Goal: Task Accomplishment & Management: Use online tool/utility

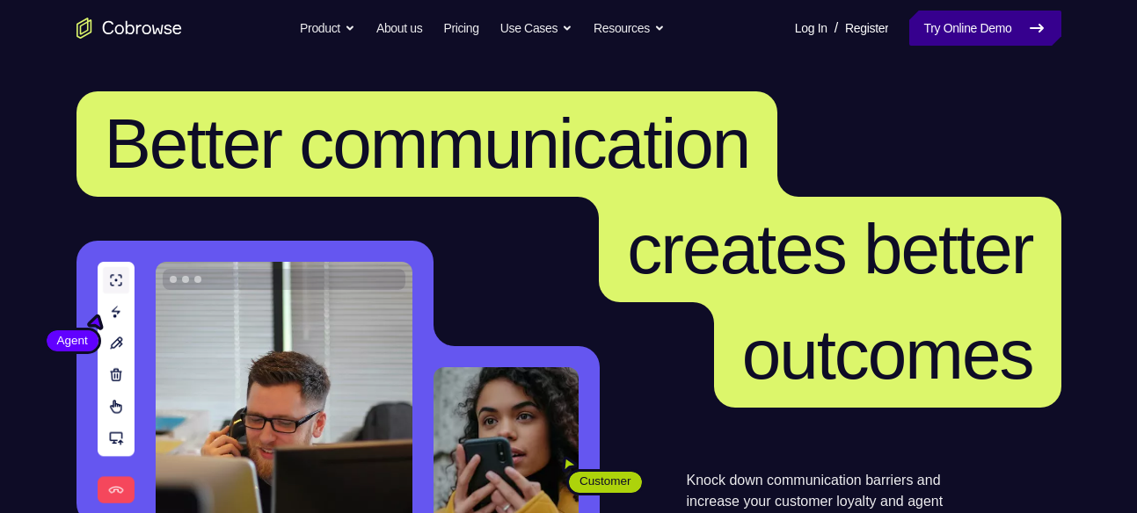
click at [996, 29] on link "Try Online Demo" at bounding box center [984, 28] width 151 height 35
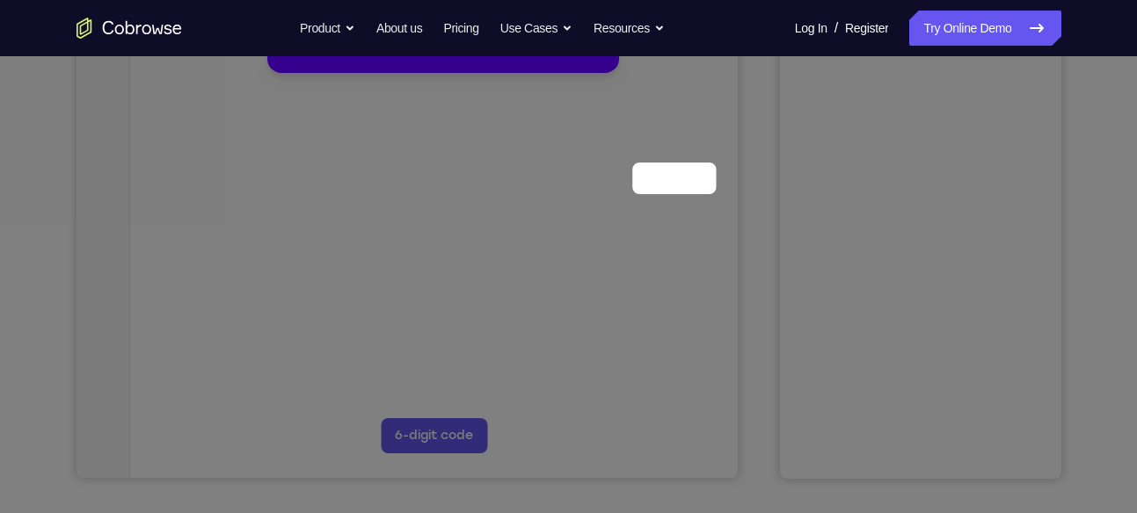
scroll to position [173, 0]
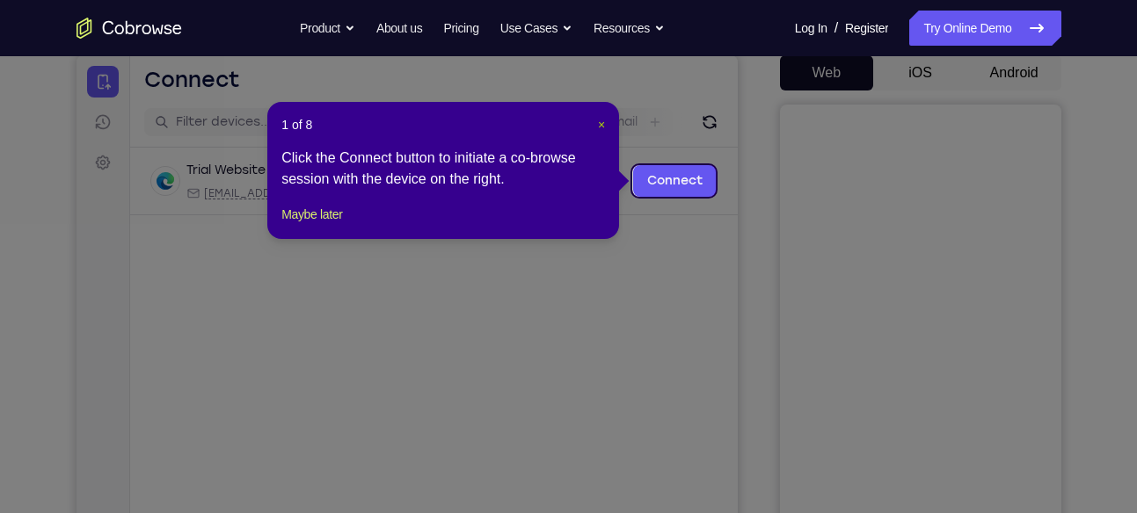
click at [598, 131] on span "×" at bounding box center [601, 125] width 7 height 14
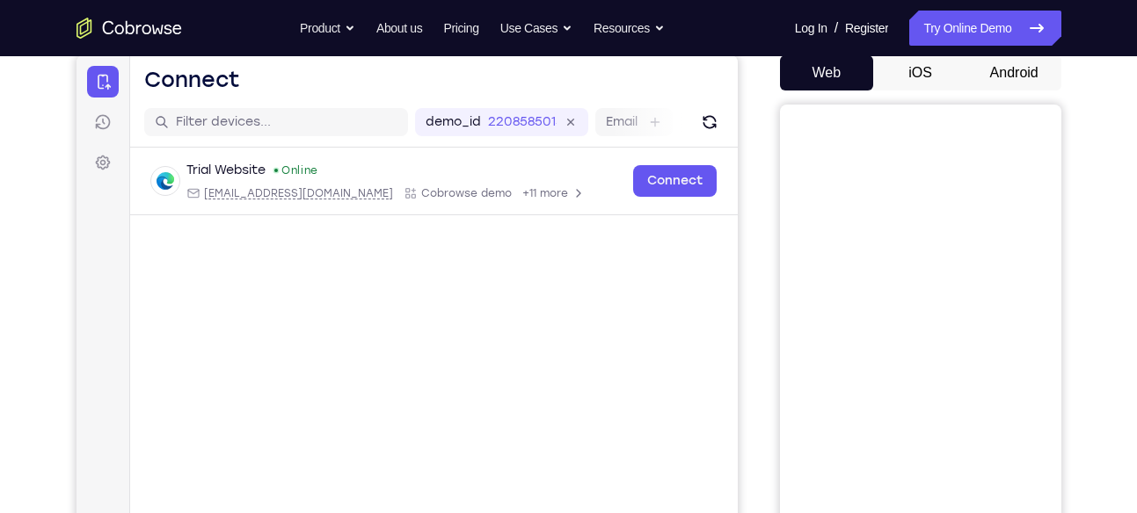
click at [830, 76] on button "Web" at bounding box center [827, 72] width 94 height 35
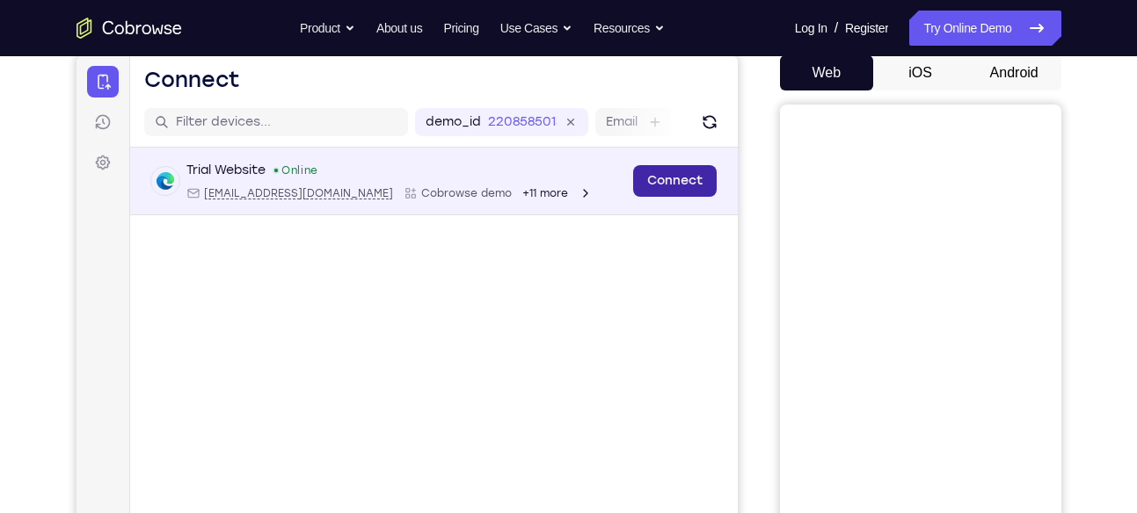
click at [694, 185] on link "Connect" at bounding box center [674, 181] width 84 height 32
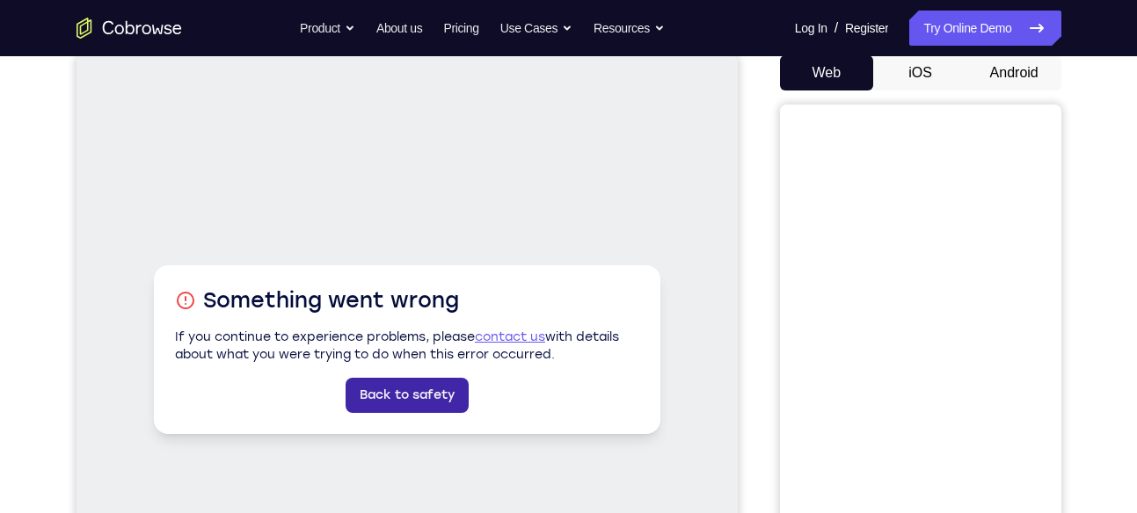
click at [424, 383] on link "Back to safety" at bounding box center [406, 395] width 123 height 35
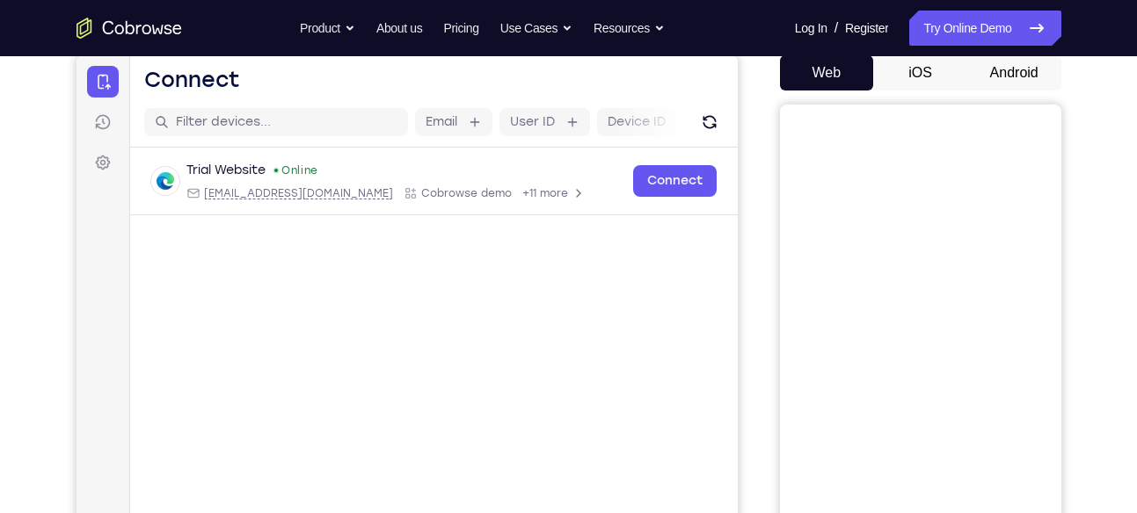
click at [1004, 63] on button "Android" at bounding box center [1014, 72] width 94 height 35
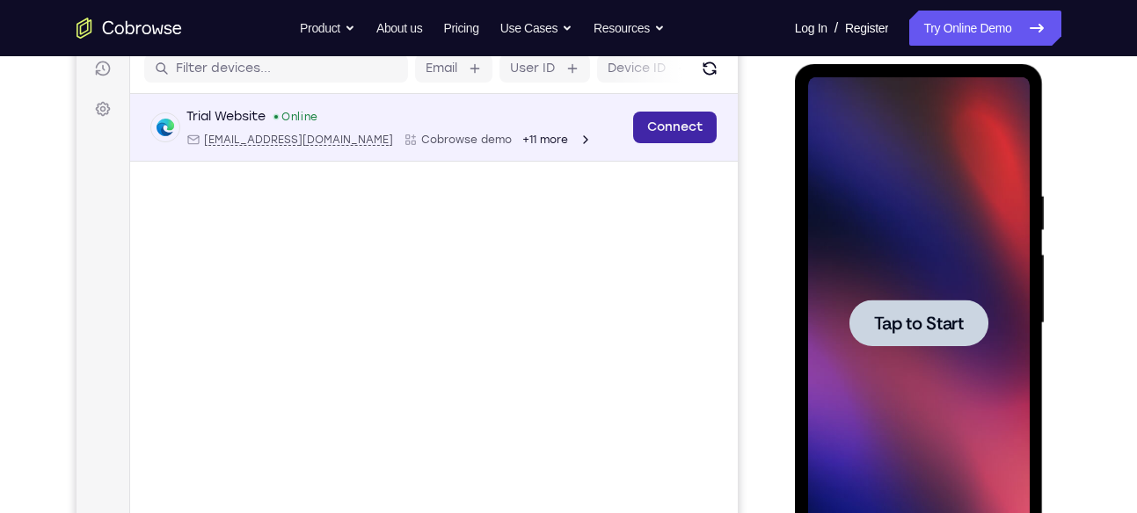
scroll to position [0, 0]
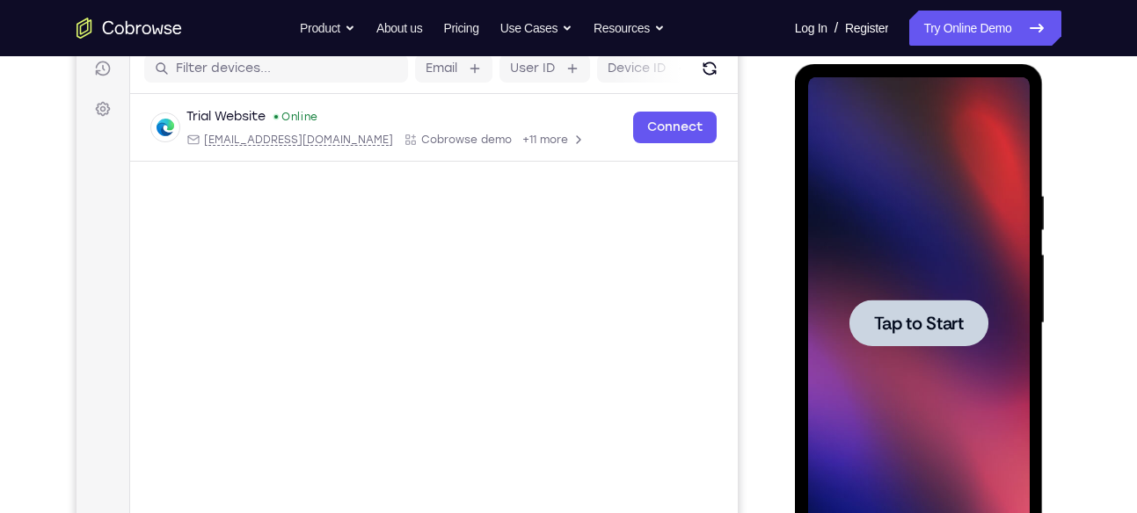
click at [902, 318] on span "Tap to Start" at bounding box center [919, 324] width 90 height 18
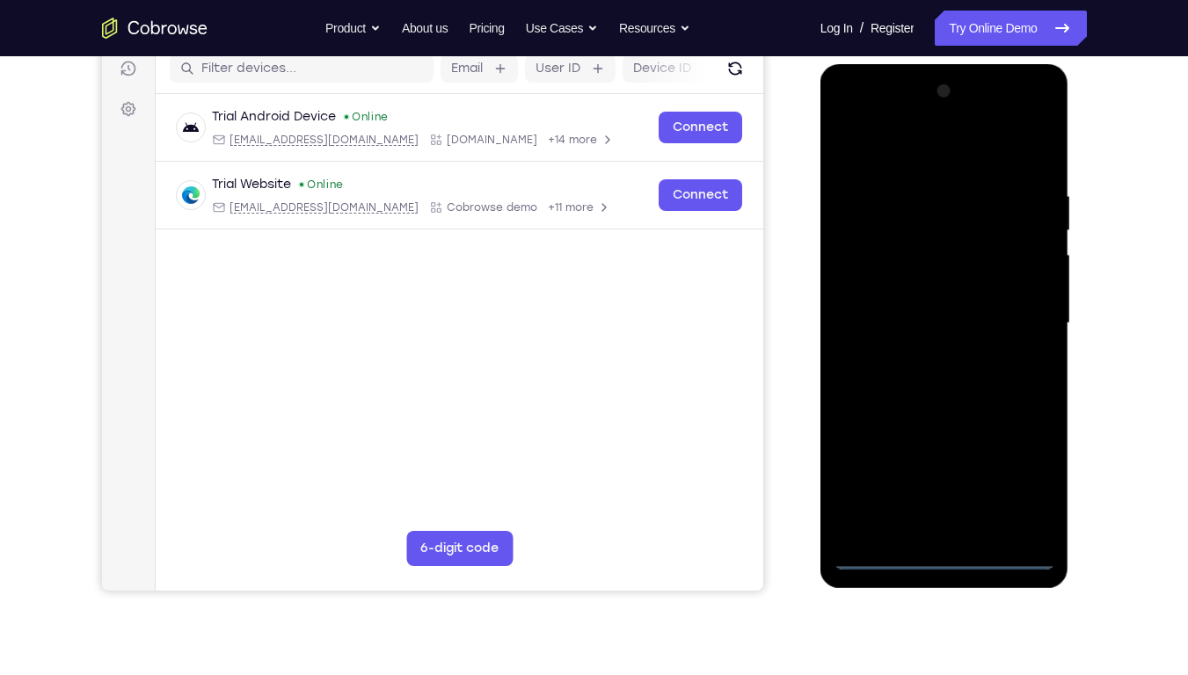
click at [950, 512] on div at bounding box center [944, 323] width 222 height 492
click at [1024, 486] on div at bounding box center [944, 323] width 222 height 492
click at [858, 116] on div at bounding box center [944, 323] width 222 height 492
click at [872, 263] on div at bounding box center [944, 323] width 222 height 492
click at [908, 312] on div at bounding box center [944, 323] width 222 height 492
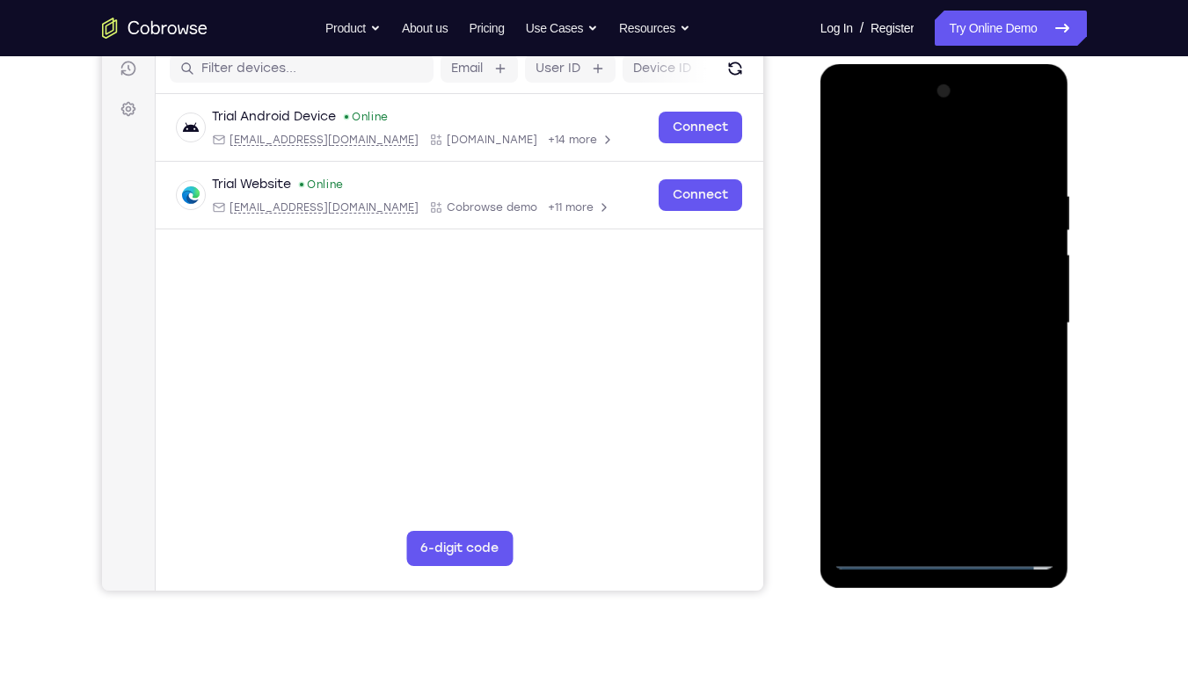
click at [914, 299] on div at bounding box center [944, 323] width 222 height 492
click at [930, 338] on div at bounding box center [944, 323] width 222 height 492
click at [905, 317] on div at bounding box center [944, 323] width 222 height 492
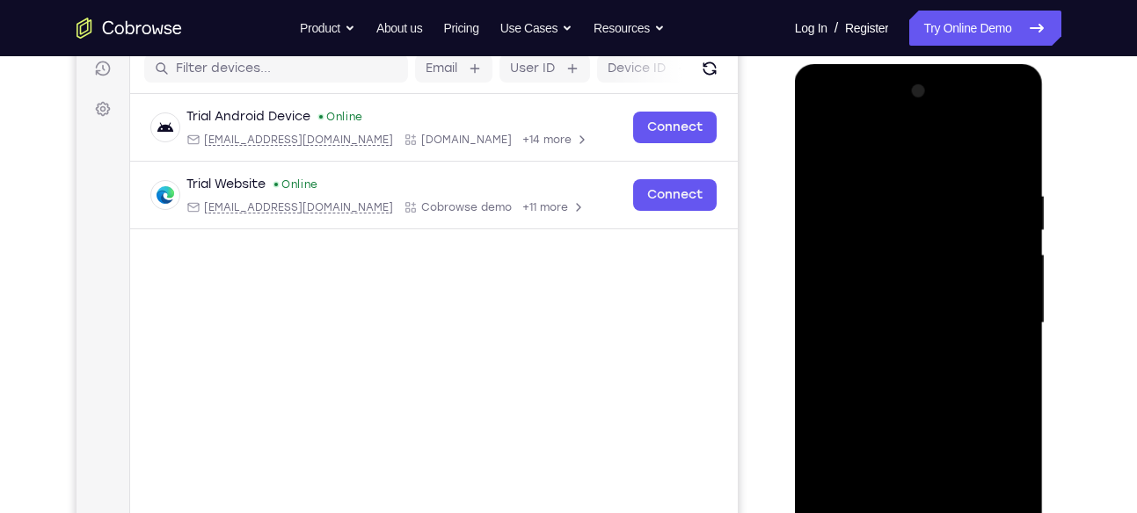
click at [956, 379] on div at bounding box center [919, 323] width 222 height 492
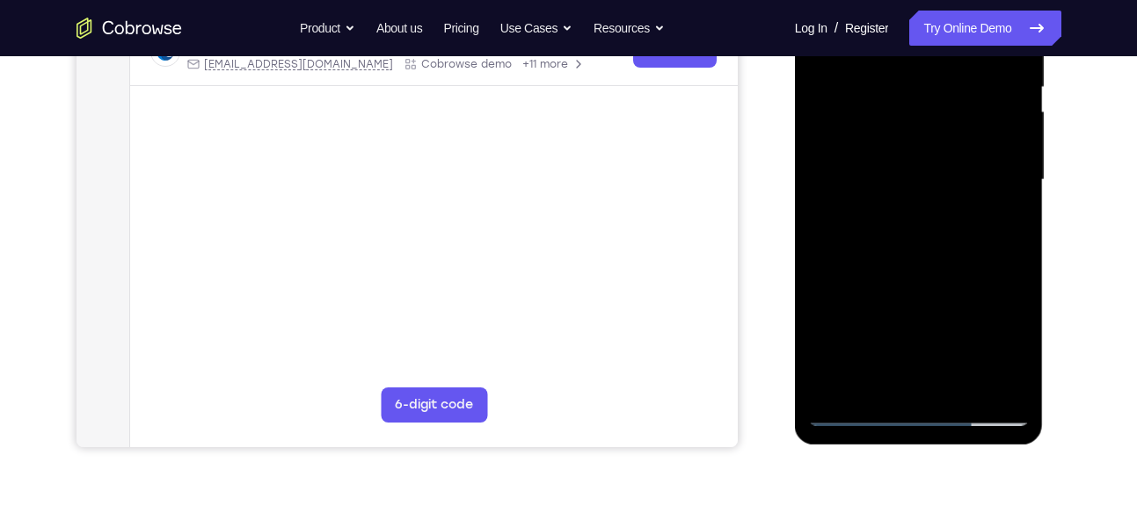
scroll to position [341, 0]
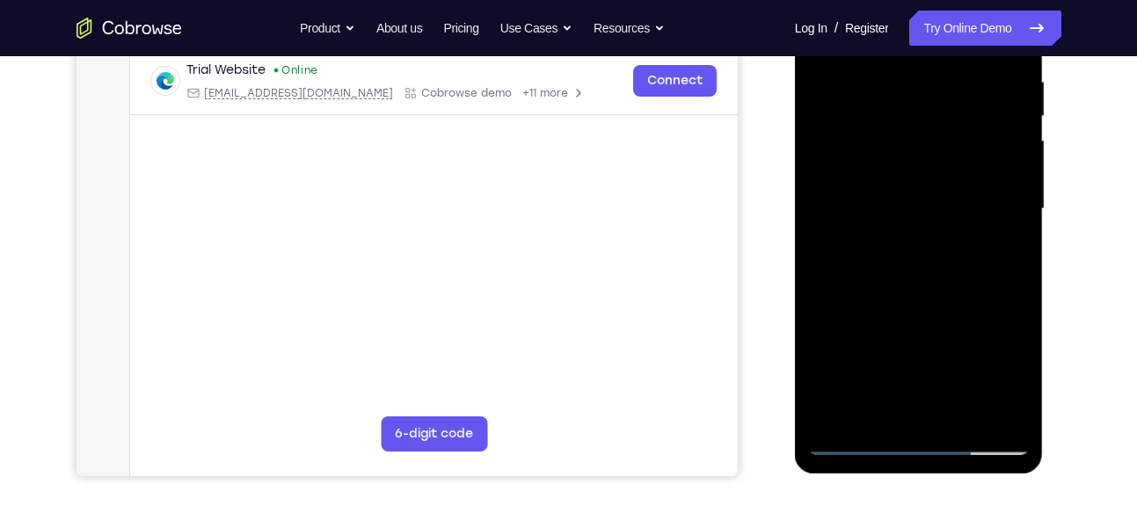
click at [963, 276] on div at bounding box center [919, 209] width 222 height 492
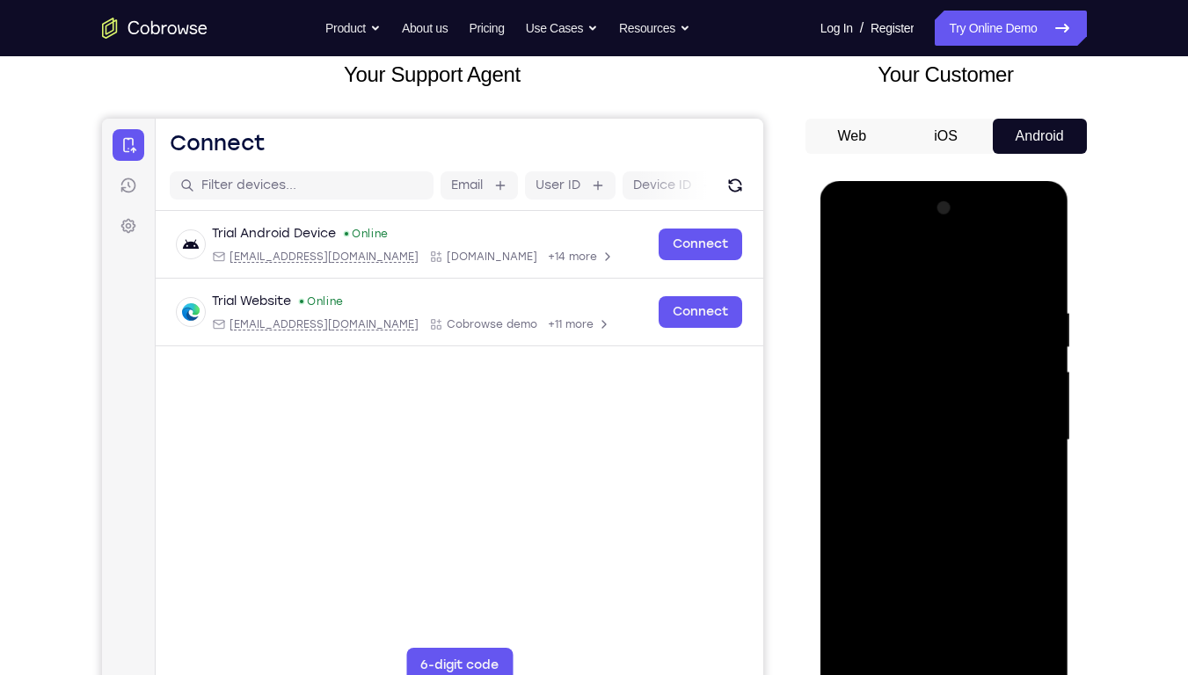
scroll to position [154, 0]
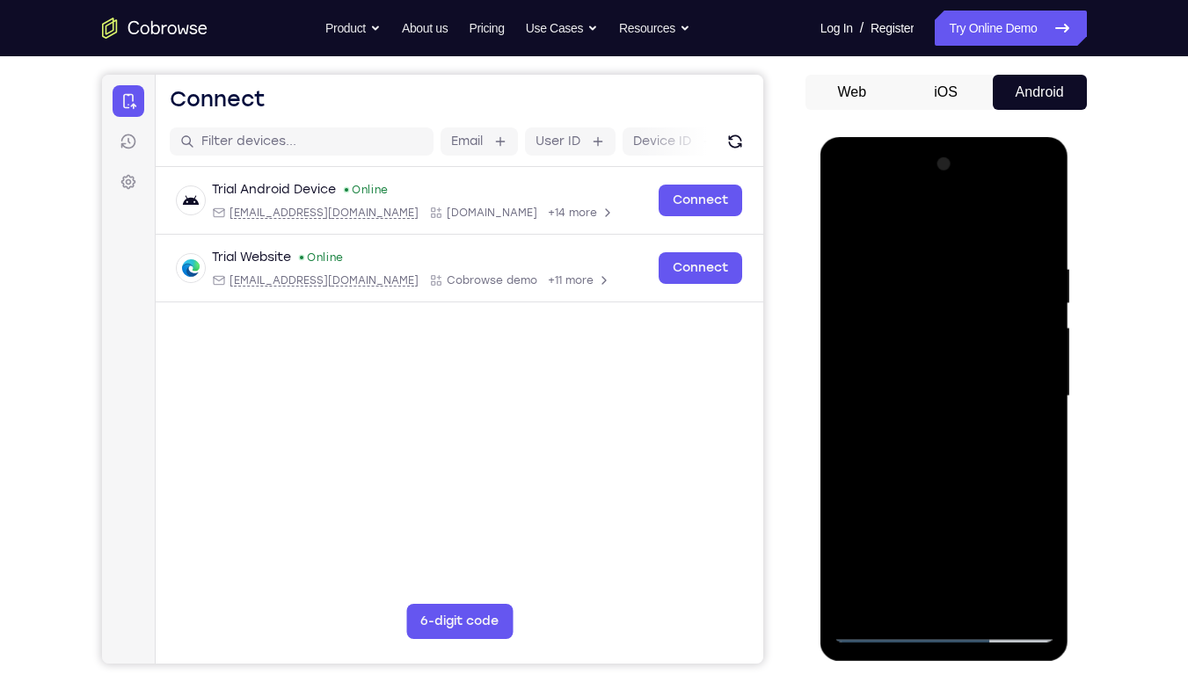
click at [938, 512] on div at bounding box center [944, 396] width 222 height 492
drag, startPoint x: 951, startPoint y: 496, endPoint x: 941, endPoint y: 383, distance: 113.0
click at [941, 383] on div at bounding box center [944, 396] width 222 height 492
drag, startPoint x: 941, startPoint y: 438, endPoint x: 940, endPoint y: 320, distance: 117.8
click at [940, 320] on div at bounding box center [944, 396] width 222 height 492
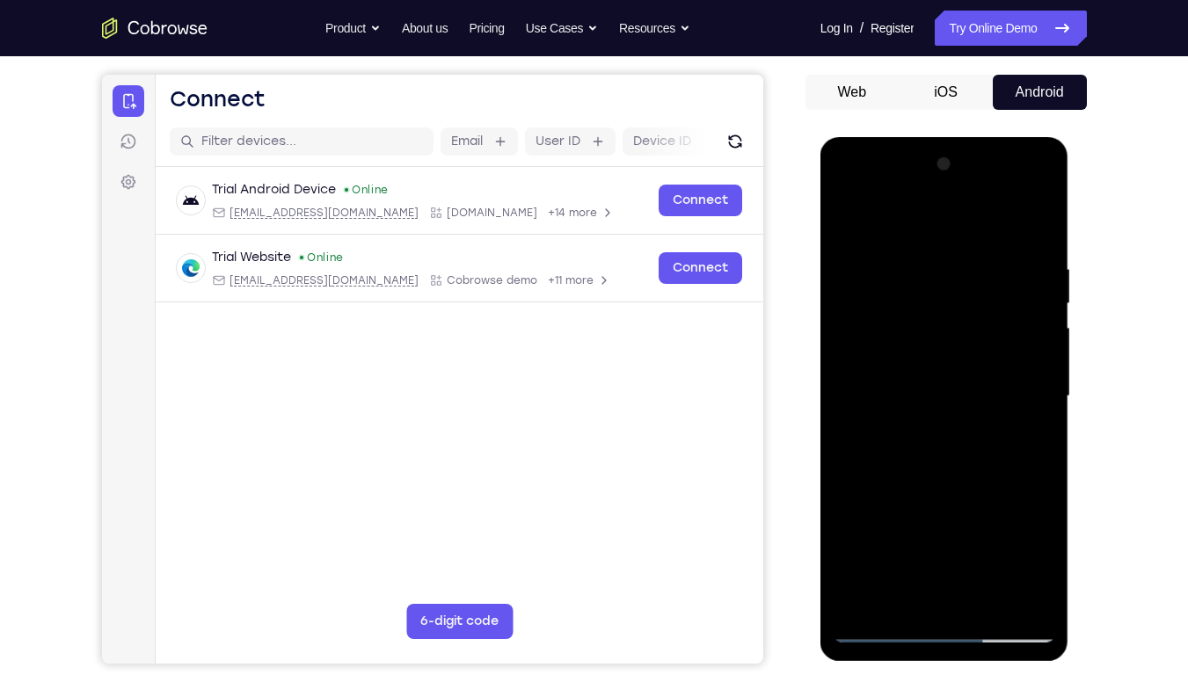
drag, startPoint x: 940, startPoint y: 264, endPoint x: 977, endPoint y: 434, distance: 174.7
click at [977, 434] on div at bounding box center [944, 396] width 222 height 492
click at [933, 309] on div at bounding box center [944, 396] width 222 height 492
click at [1040, 412] on div at bounding box center [944, 396] width 222 height 492
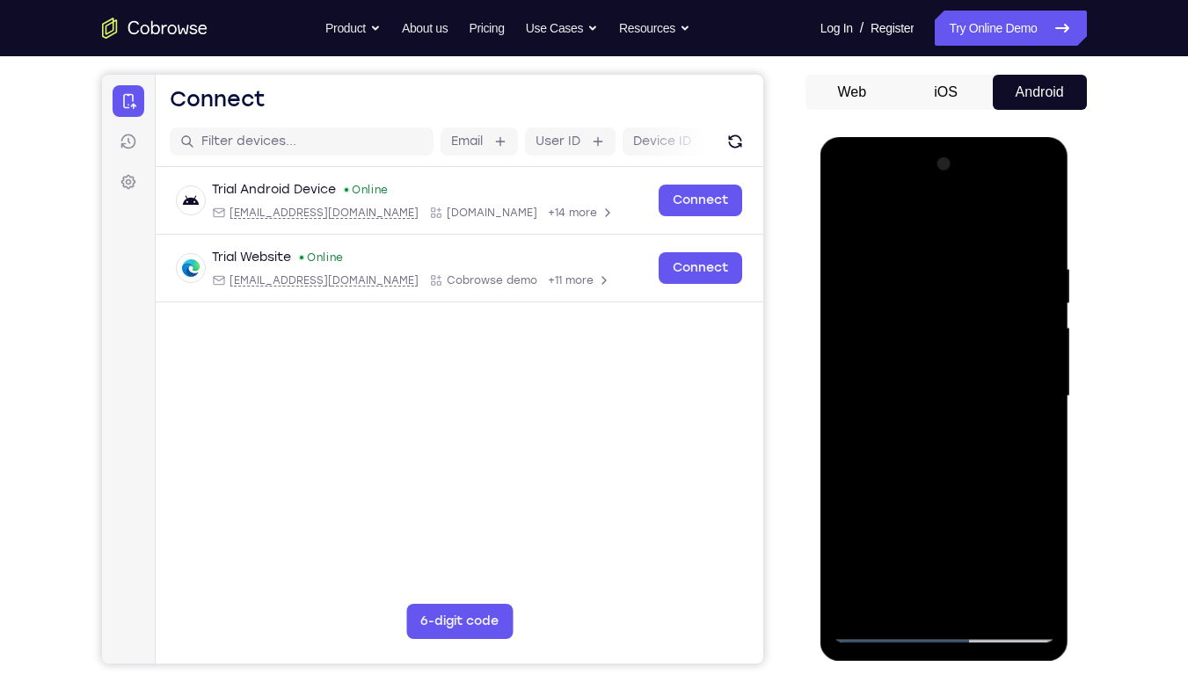
click at [1040, 412] on div at bounding box center [944, 396] width 222 height 492
click at [1018, 189] on div at bounding box center [944, 396] width 222 height 492
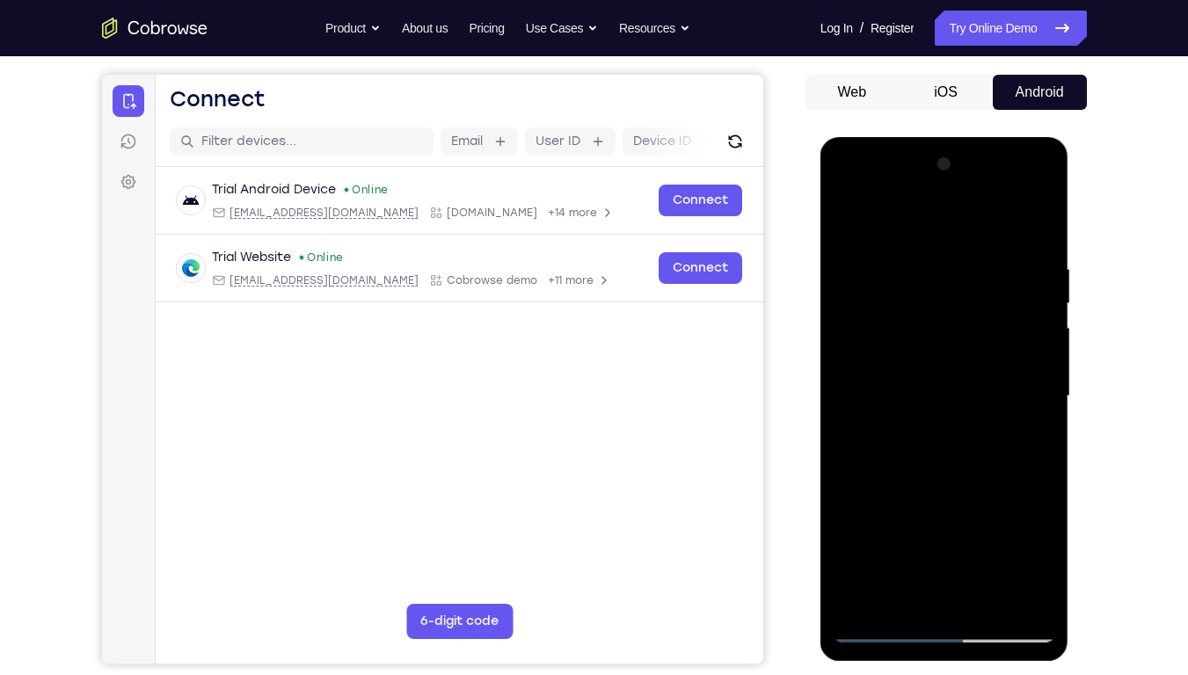
click at [889, 229] on div at bounding box center [944, 396] width 222 height 492
click at [1033, 391] on div at bounding box center [944, 396] width 222 height 492
click at [932, 428] on div at bounding box center [944, 396] width 222 height 492
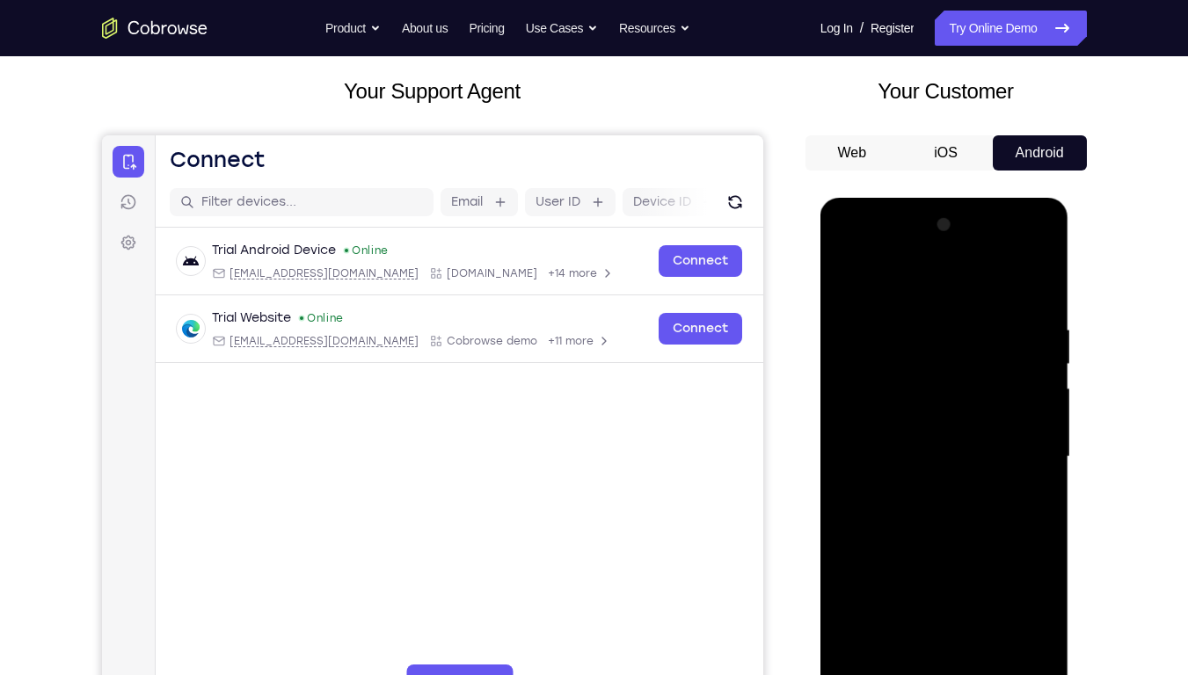
scroll to position [92, 0]
click at [904, 444] on div at bounding box center [944, 458] width 222 height 492
click at [897, 483] on div at bounding box center [944, 458] width 222 height 492
click at [924, 463] on div at bounding box center [944, 458] width 222 height 492
click at [929, 510] on div at bounding box center [944, 458] width 222 height 492
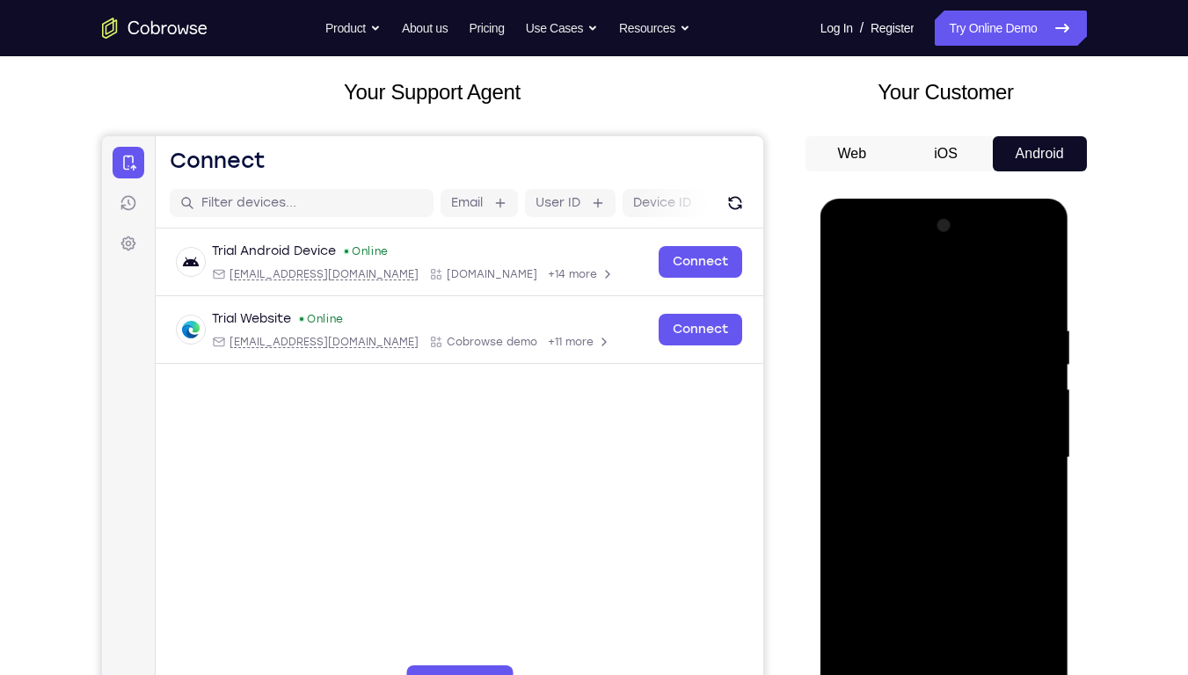
click at [929, 510] on div at bounding box center [944, 458] width 222 height 492
click at [948, 512] on div at bounding box center [944, 458] width 222 height 492
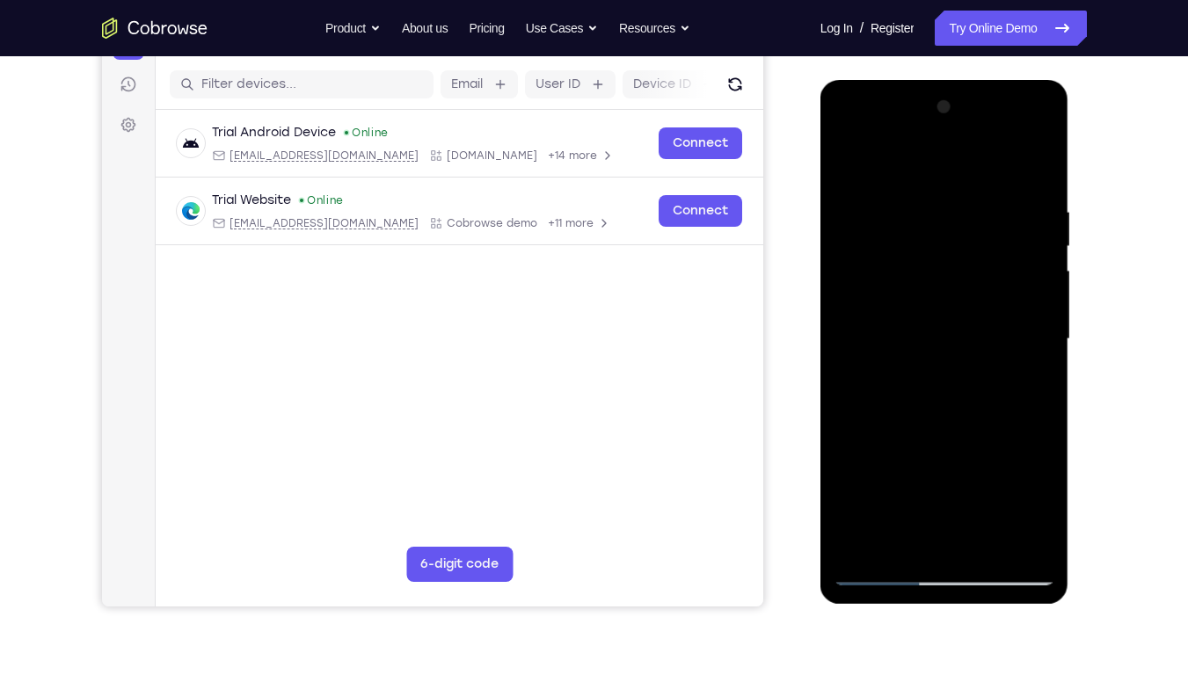
scroll to position [125, 0]
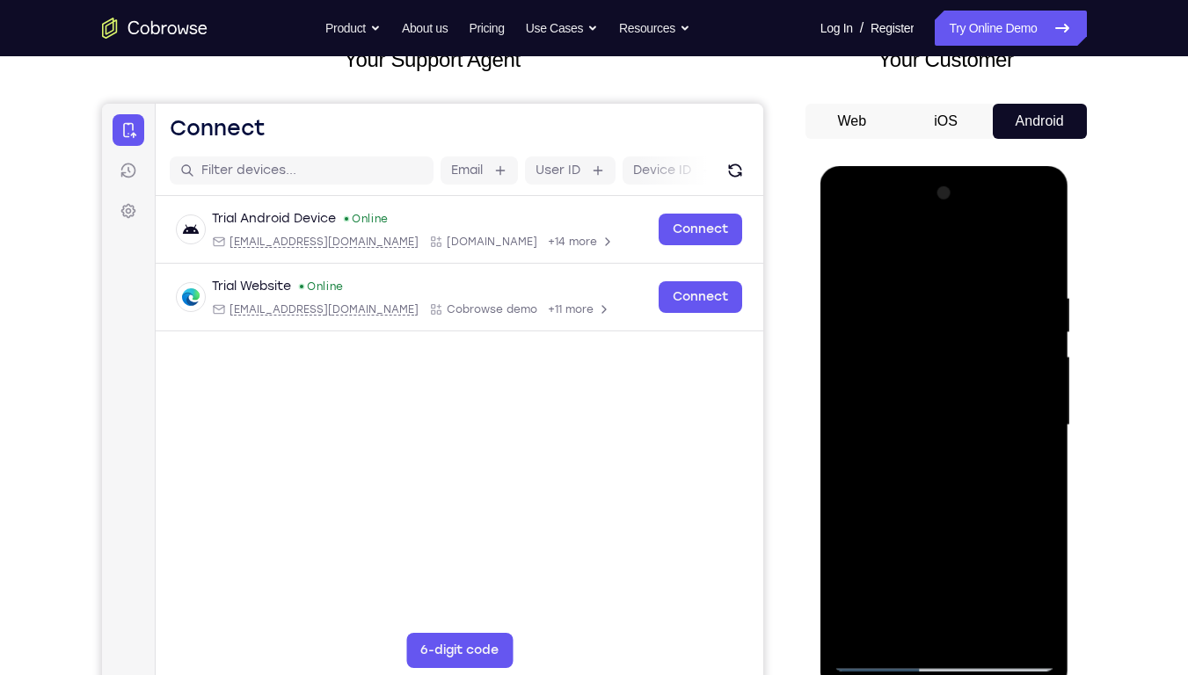
click at [907, 297] on div at bounding box center [944, 425] width 222 height 492
click at [964, 420] on div at bounding box center [944, 425] width 222 height 492
click at [862, 452] on div at bounding box center [944, 425] width 222 height 492
click at [1032, 454] on div at bounding box center [944, 425] width 222 height 492
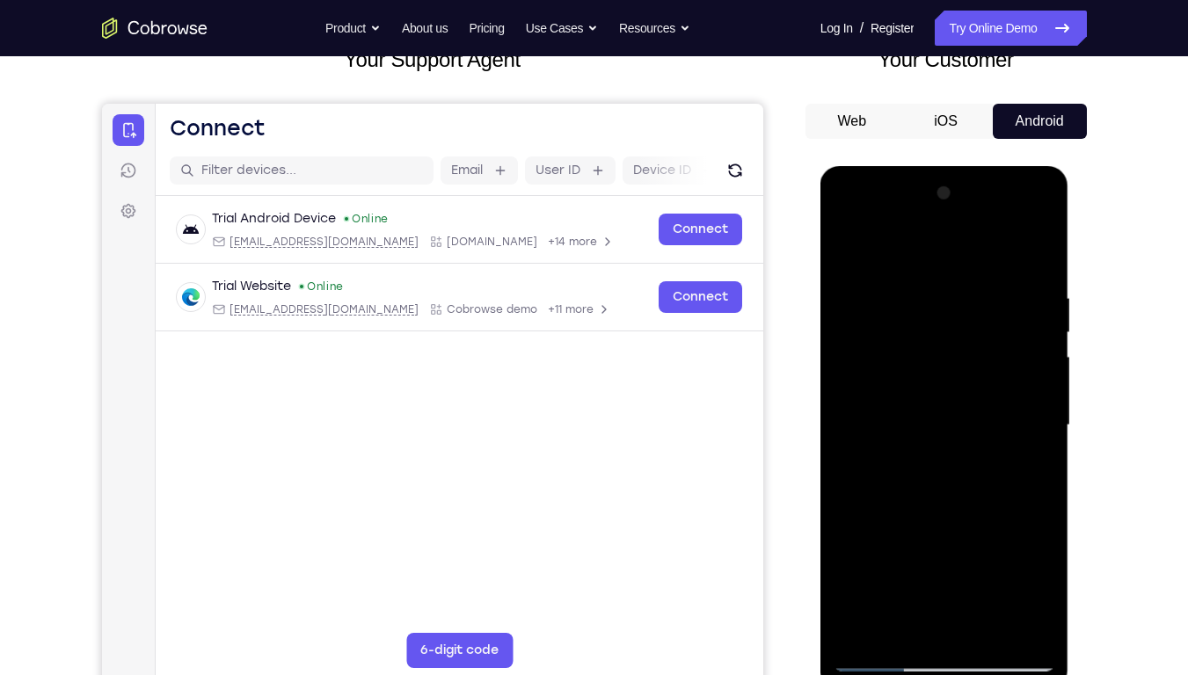
click at [1032, 454] on div at bounding box center [944, 425] width 222 height 492
click at [1035, 250] on div at bounding box center [944, 425] width 222 height 492
click at [986, 512] on div at bounding box center [944, 425] width 222 height 492
click at [957, 512] on div at bounding box center [944, 425] width 222 height 492
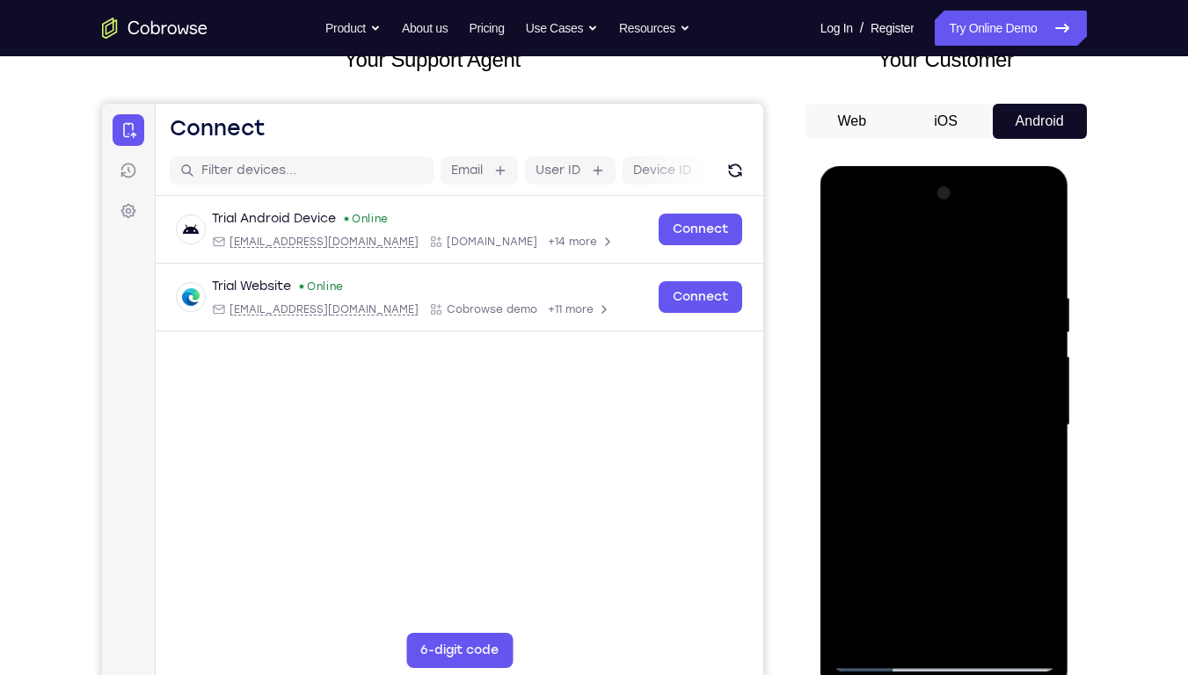
click at [880, 512] on div at bounding box center [944, 425] width 222 height 492
click at [1039, 250] on div at bounding box center [944, 425] width 222 height 492
click at [856, 243] on div at bounding box center [944, 425] width 222 height 492
click at [1024, 217] on div at bounding box center [944, 425] width 222 height 492
click at [852, 221] on div at bounding box center [944, 425] width 222 height 492
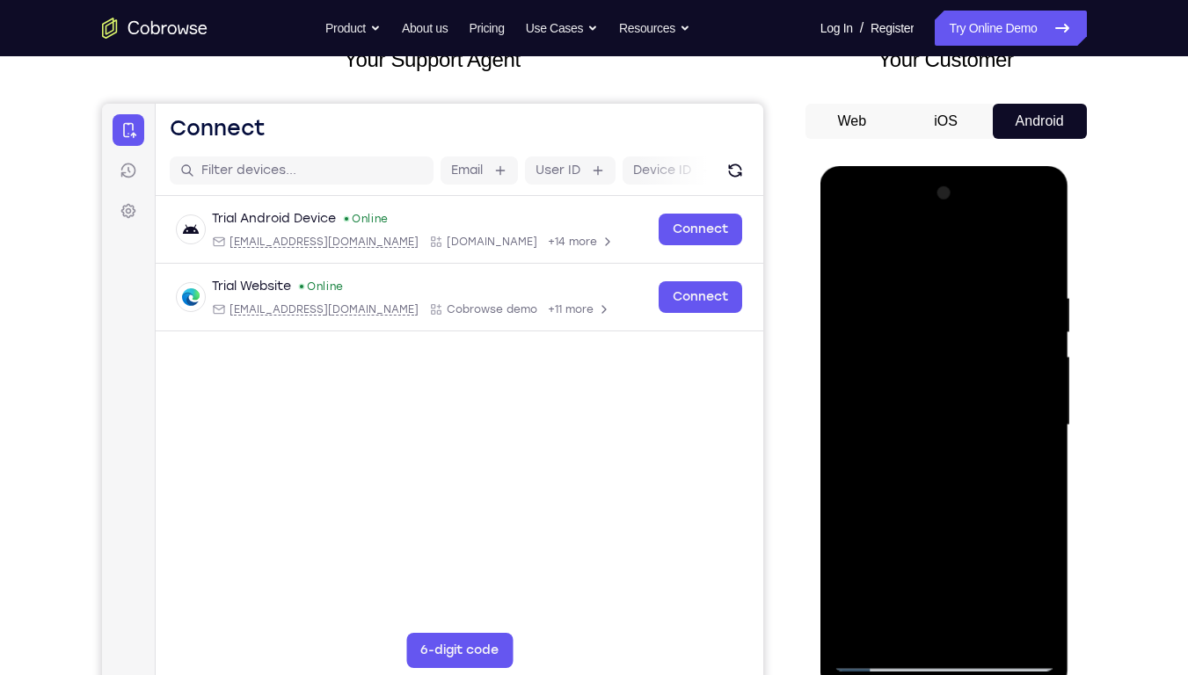
click at [893, 328] on div at bounding box center [944, 425] width 222 height 492
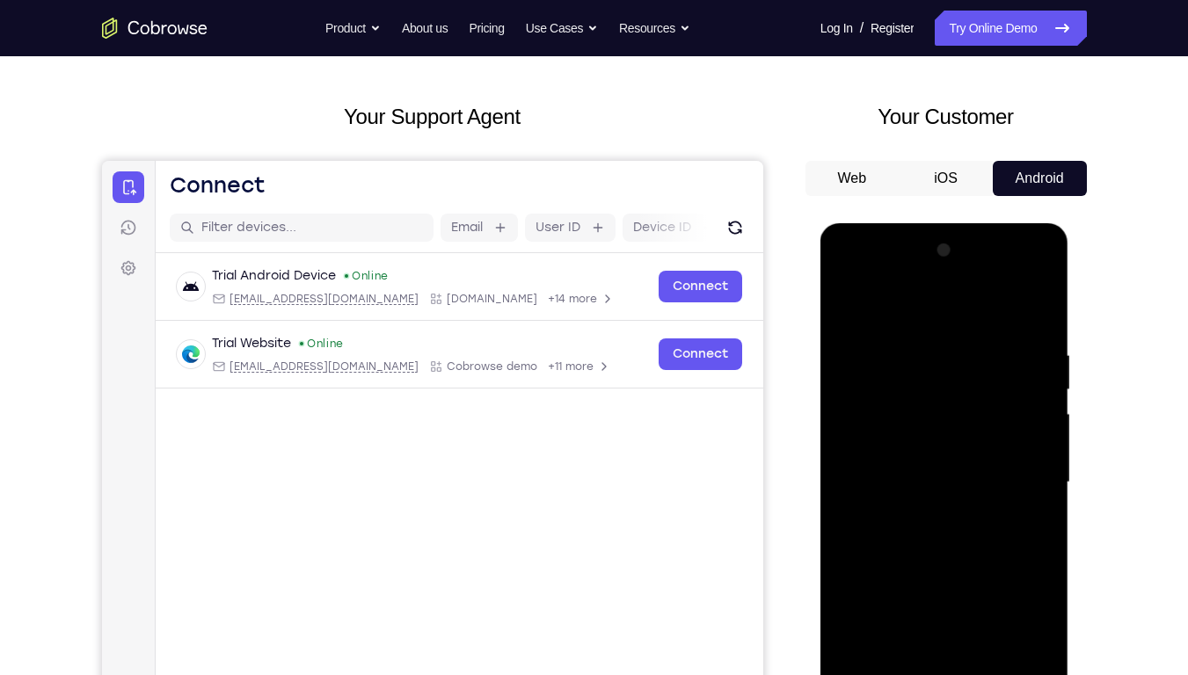
scroll to position [52, 0]
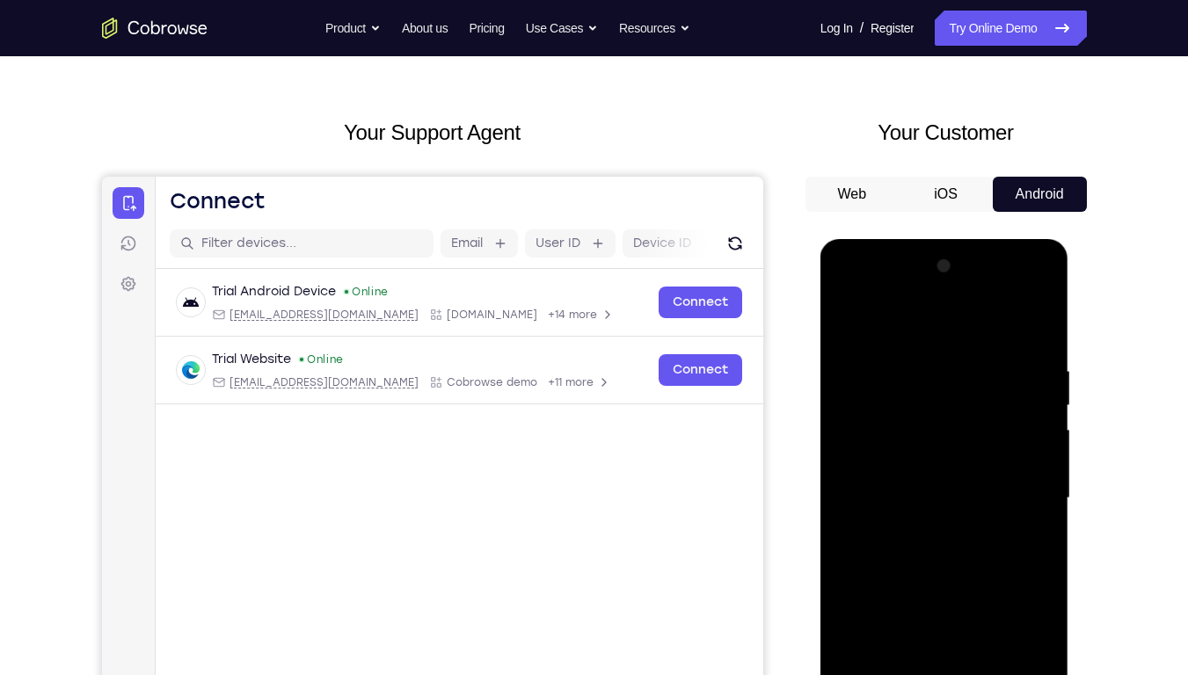
click at [951, 195] on button "iOS" at bounding box center [945, 194] width 94 height 35
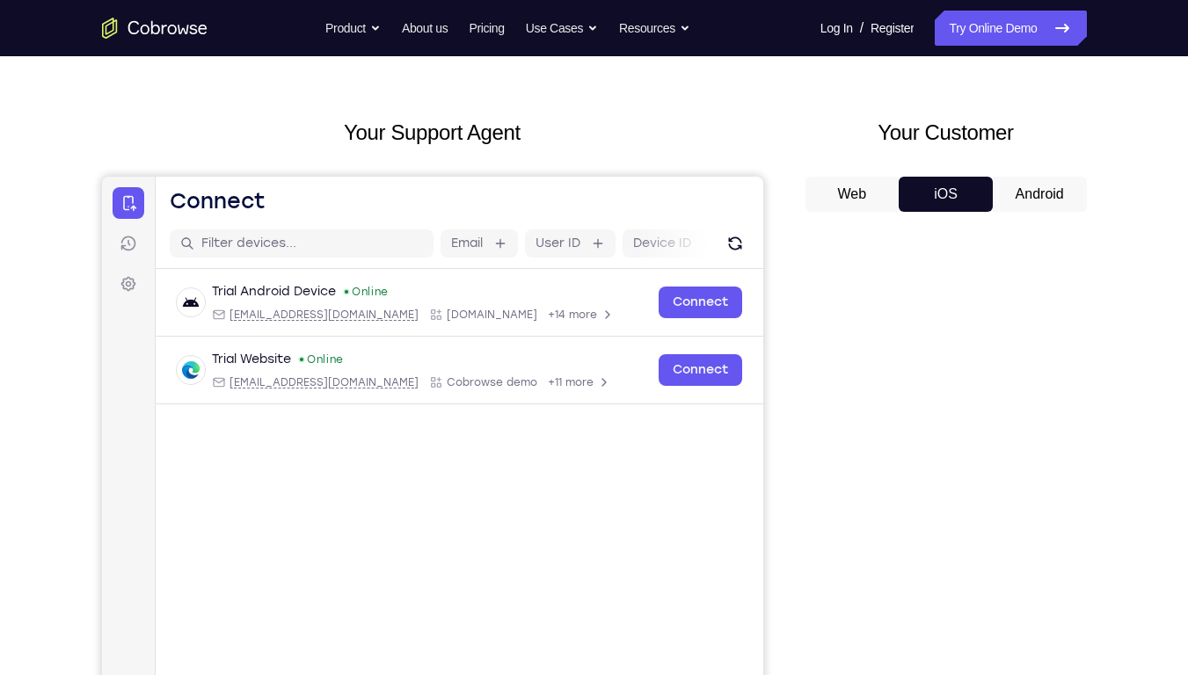
click at [1022, 191] on button "Android" at bounding box center [1039, 194] width 94 height 35
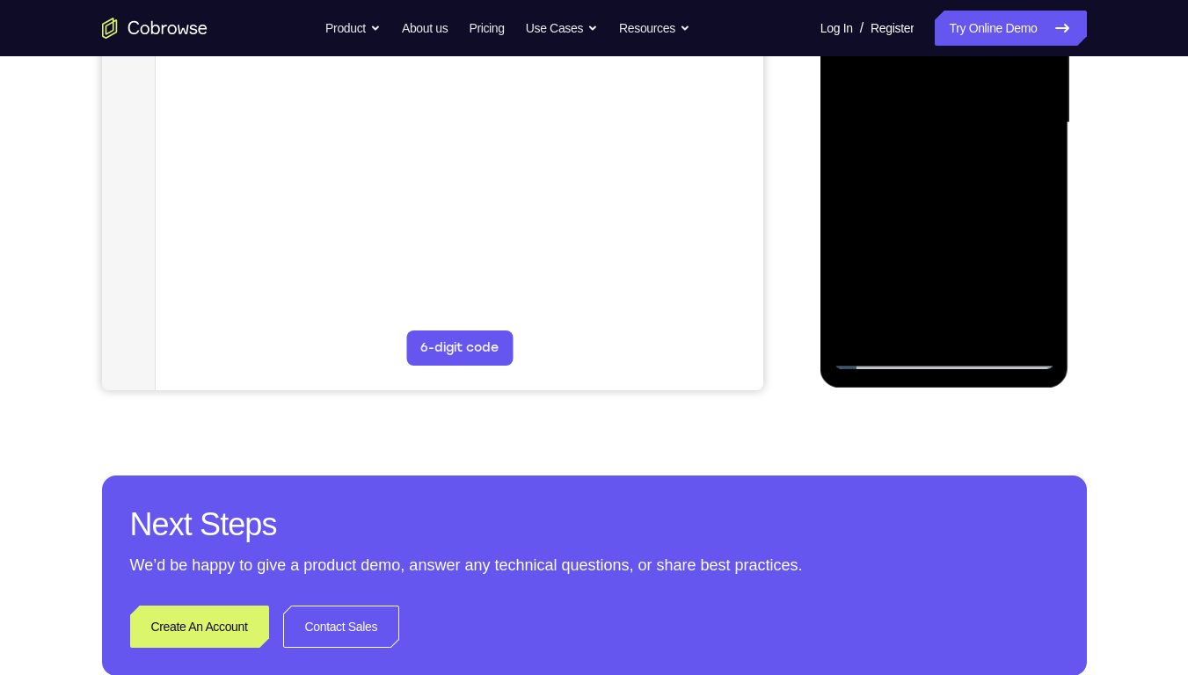
scroll to position [0, 0]
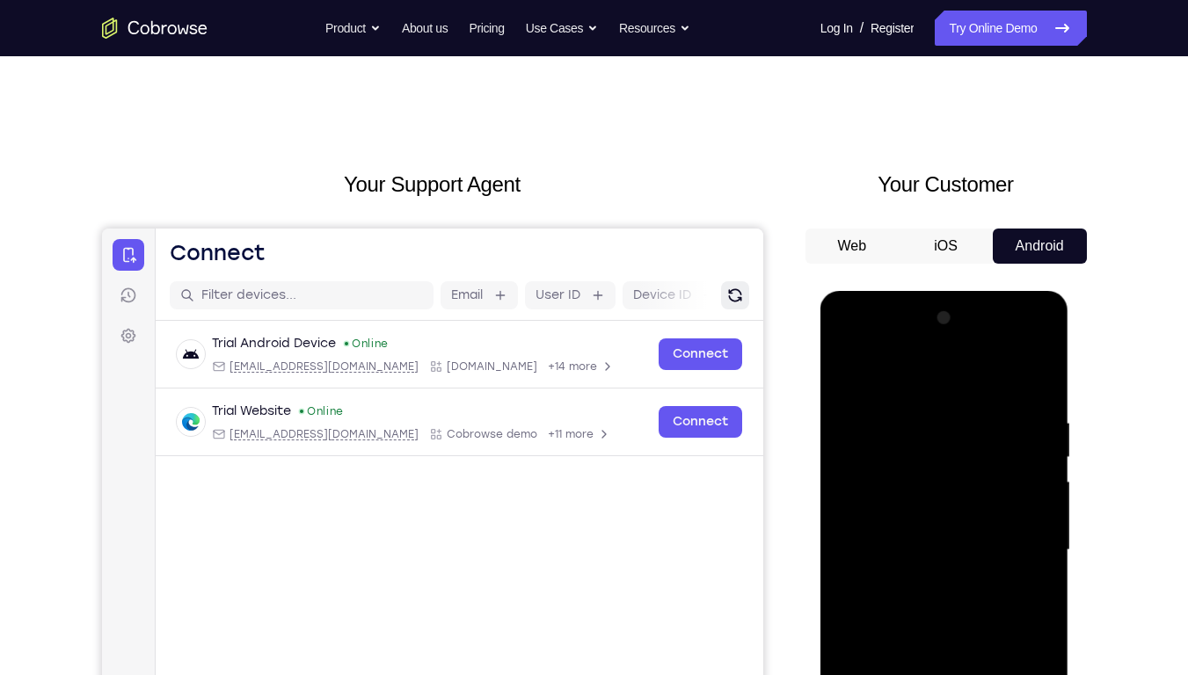
click at [730, 298] on icon "Refresh" at bounding box center [734, 296] width 18 height 18
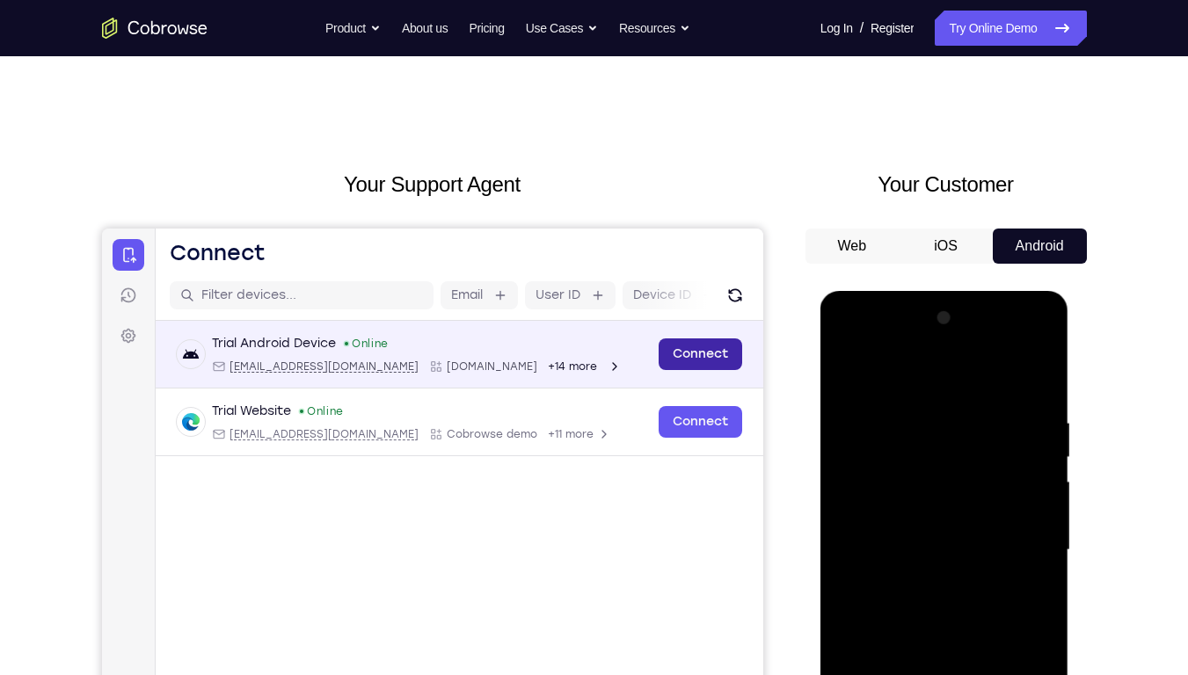
click at [711, 350] on link "Connect" at bounding box center [699, 354] width 84 height 32
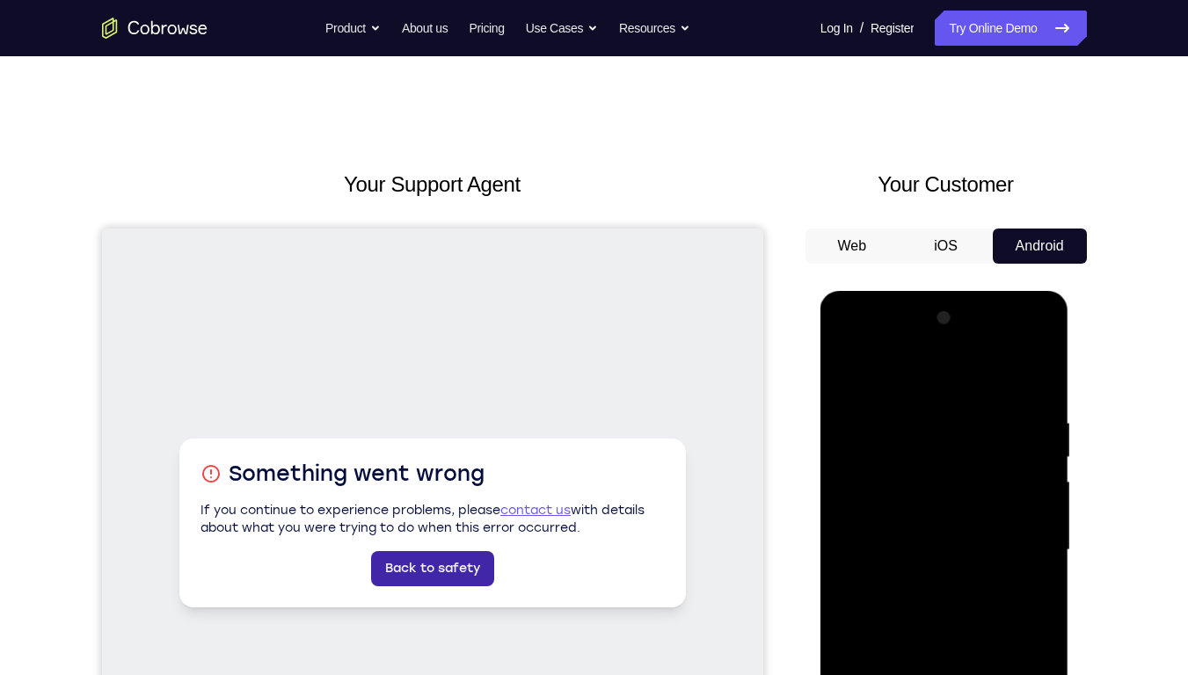
click at [423, 512] on link "Back to safety" at bounding box center [431, 568] width 123 height 35
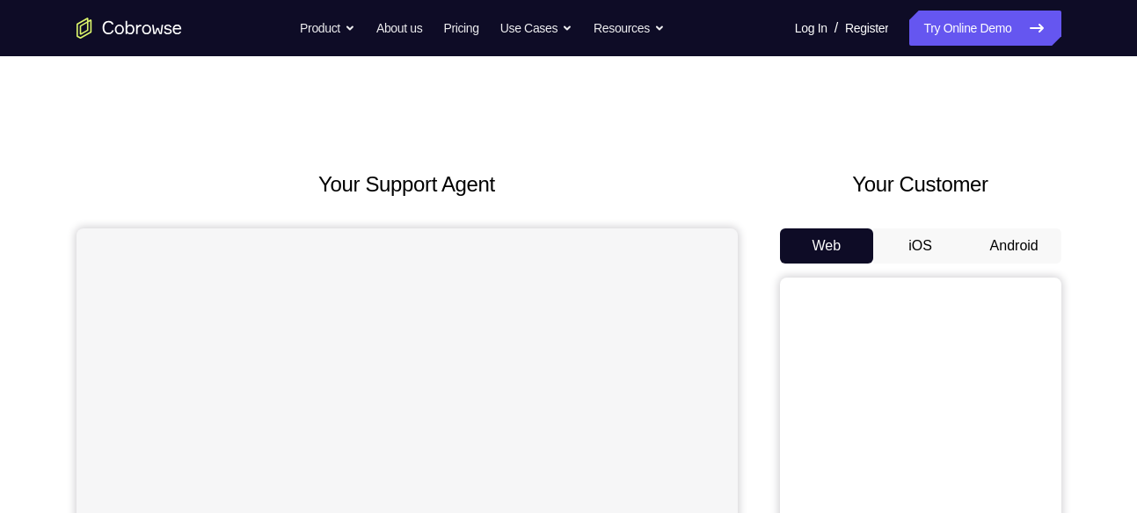
click at [997, 229] on button "Android" at bounding box center [1014, 246] width 94 height 35
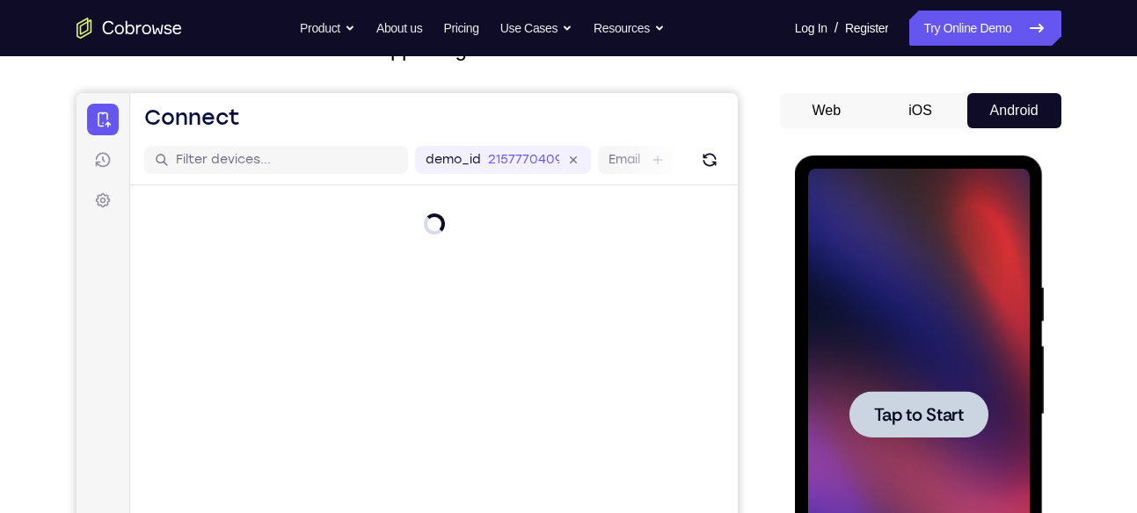
click at [915, 420] on span "Tap to Start" at bounding box center [919, 415] width 90 height 18
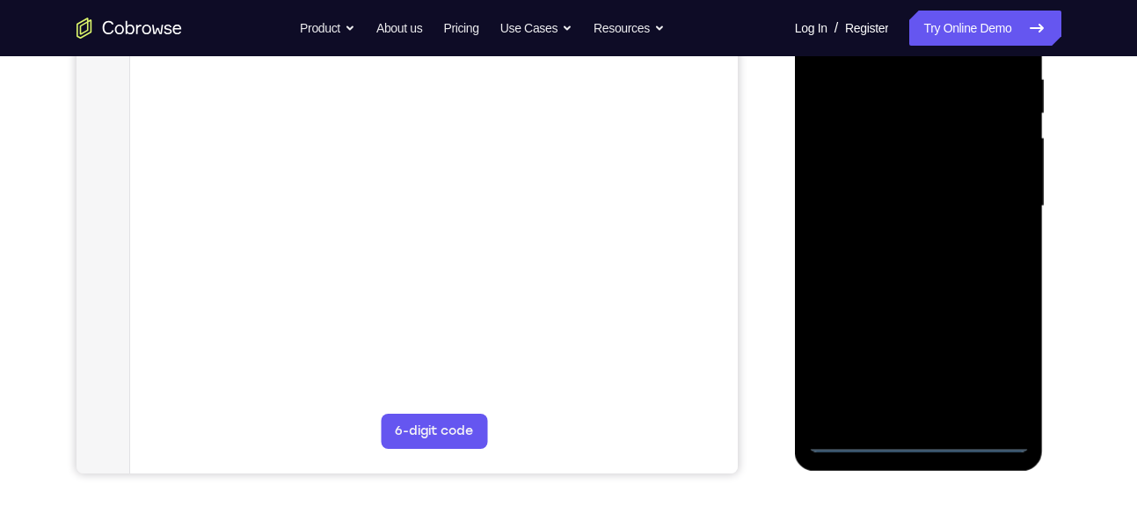
scroll to position [345, 0]
click at [921, 436] on div at bounding box center [919, 206] width 222 height 492
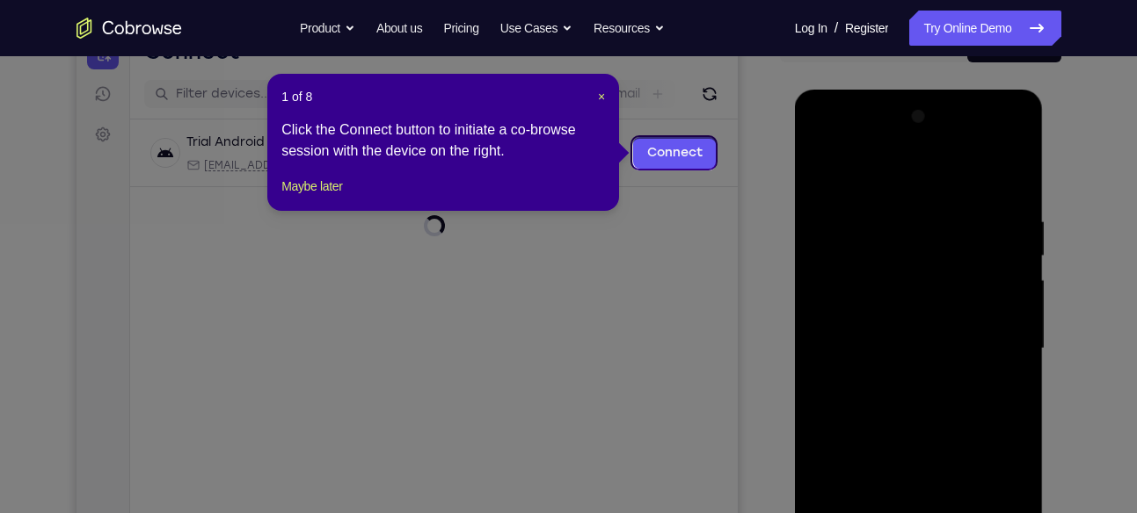
scroll to position [200, 0]
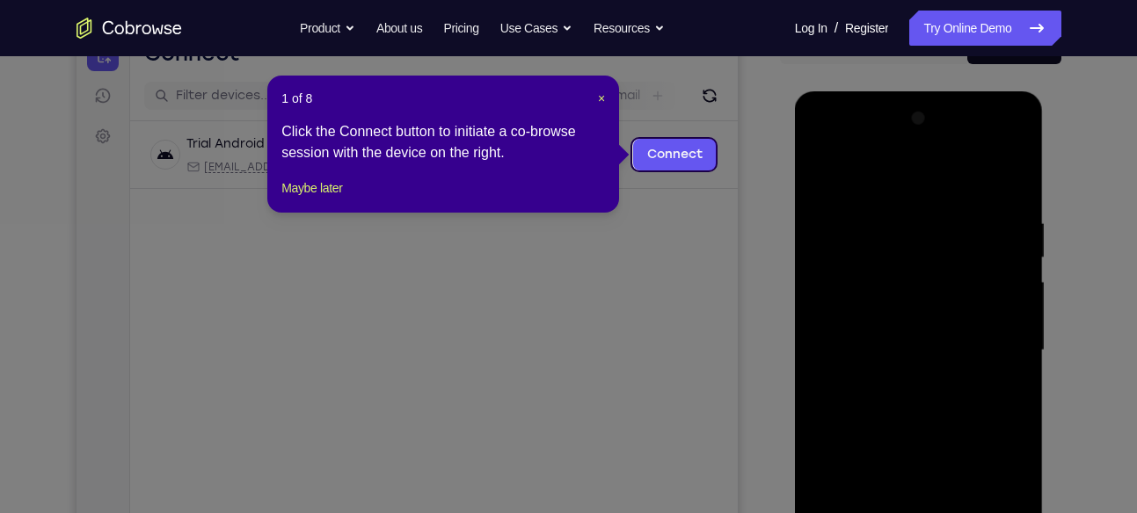
click at [592, 98] on header "1 of 8 ×" at bounding box center [442, 99] width 323 height 18
click at [598, 95] on span "×" at bounding box center [601, 98] width 7 height 14
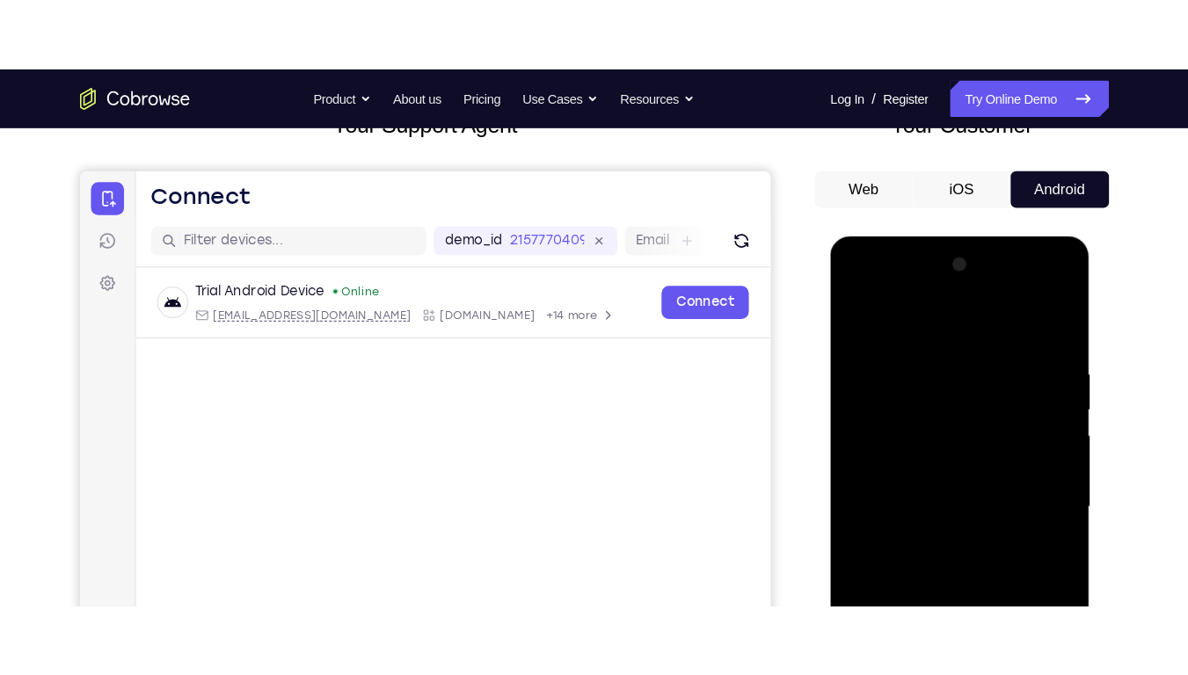
scroll to position [145, 0]
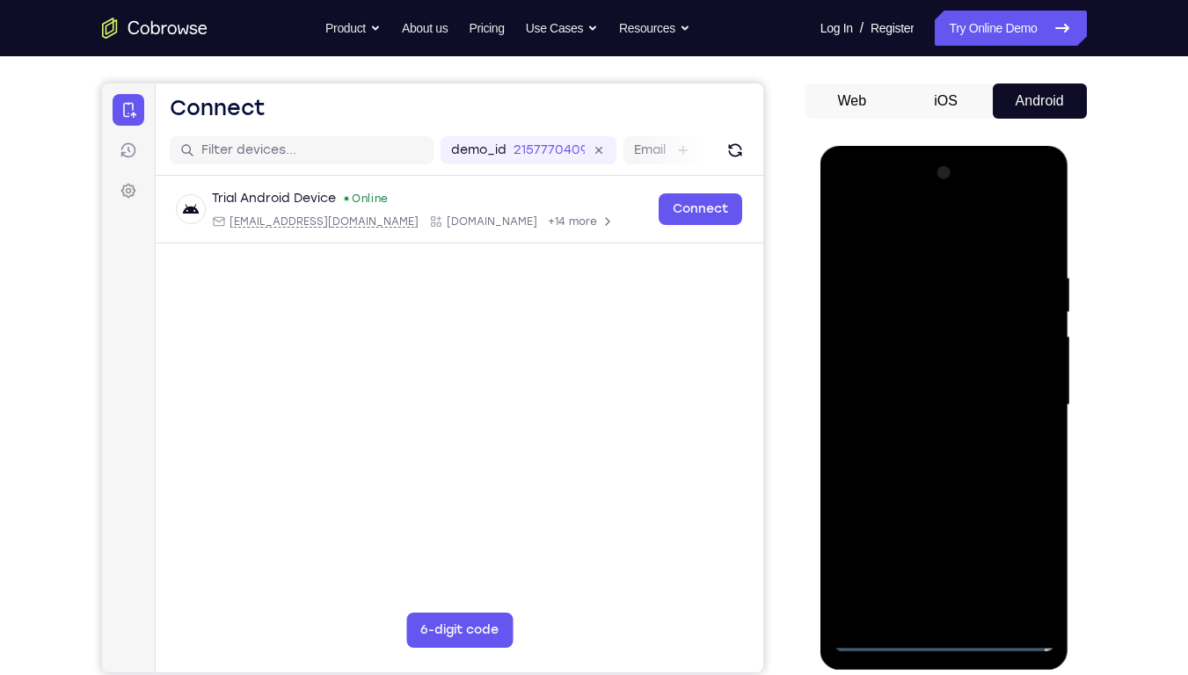
click at [1028, 512] on div at bounding box center [944, 405] width 222 height 492
click at [868, 228] on div at bounding box center [944, 405] width 222 height 492
click at [901, 316] on div at bounding box center [944, 405] width 222 height 492
click at [919, 512] on div at bounding box center [944, 405] width 222 height 492
click at [946, 439] on div at bounding box center [944, 405] width 222 height 492
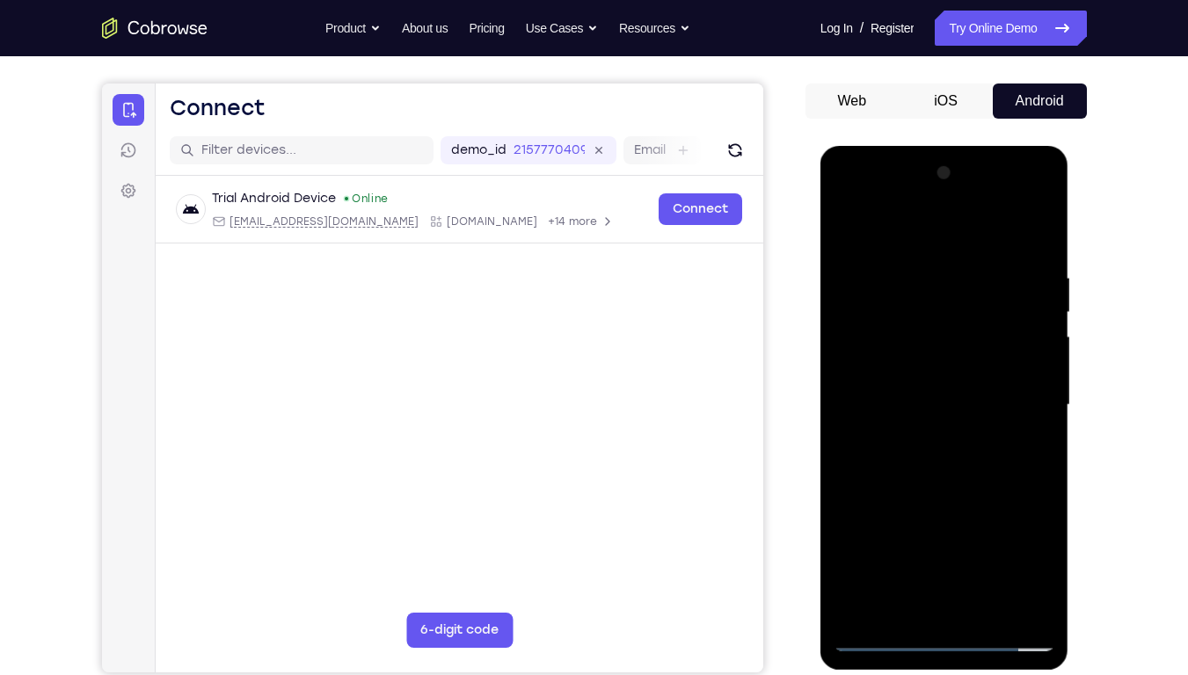
click at [896, 344] on div at bounding box center [944, 405] width 222 height 492
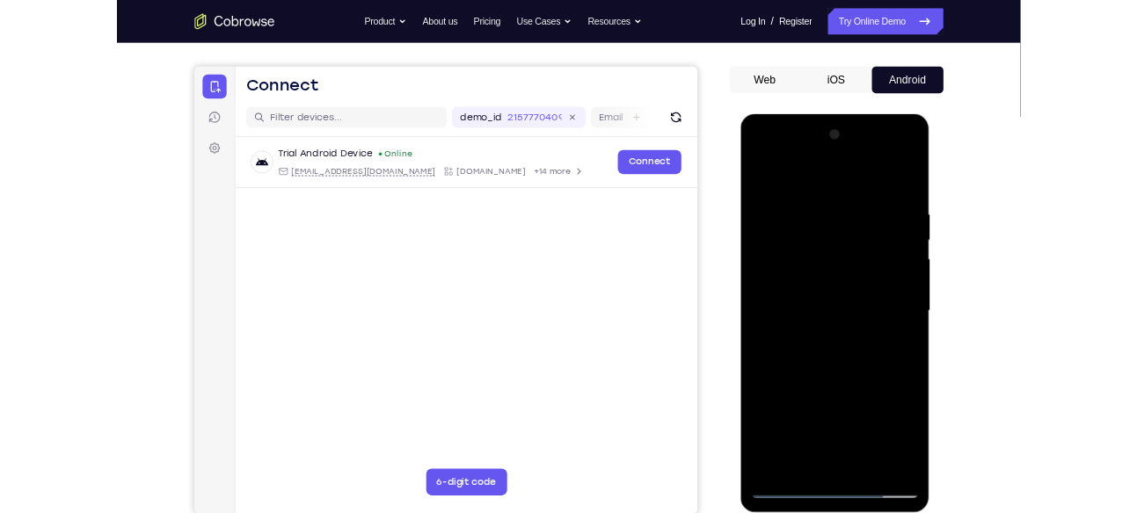
scroll to position [139, 0]
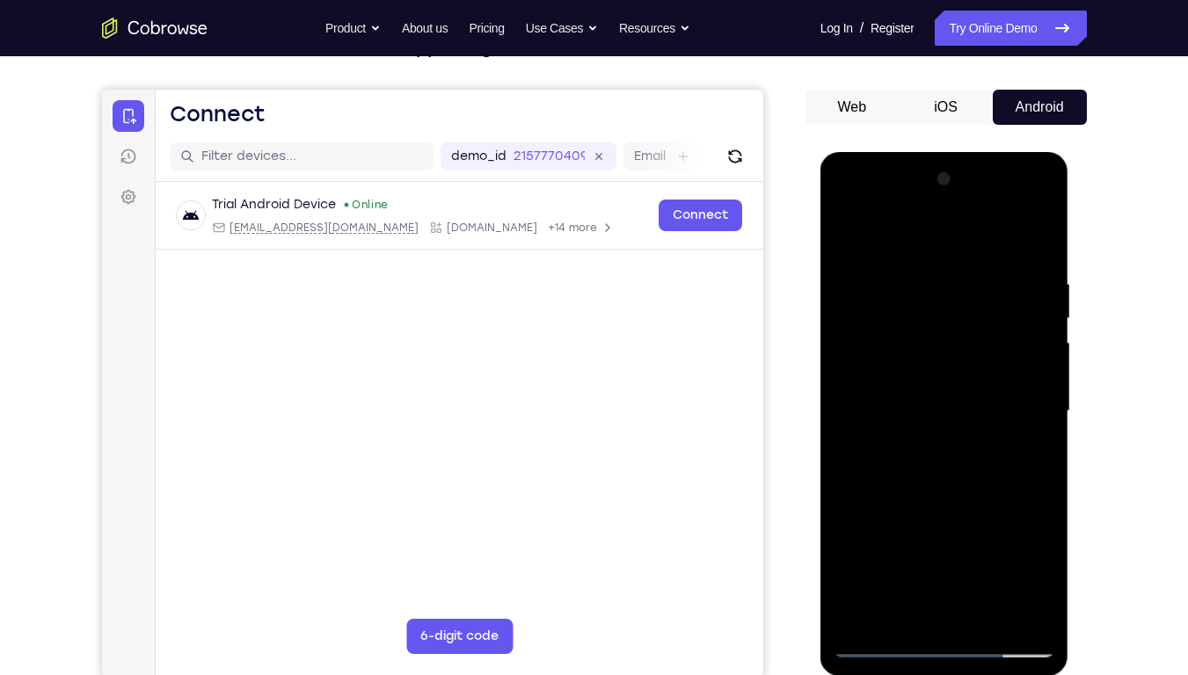
click at [997, 256] on div at bounding box center [944, 411] width 222 height 492
click at [899, 368] on div at bounding box center [944, 411] width 222 height 492
click at [955, 457] on div at bounding box center [944, 411] width 222 height 492
click at [948, 461] on div at bounding box center [944, 411] width 222 height 492
click at [934, 512] on div at bounding box center [944, 411] width 222 height 492
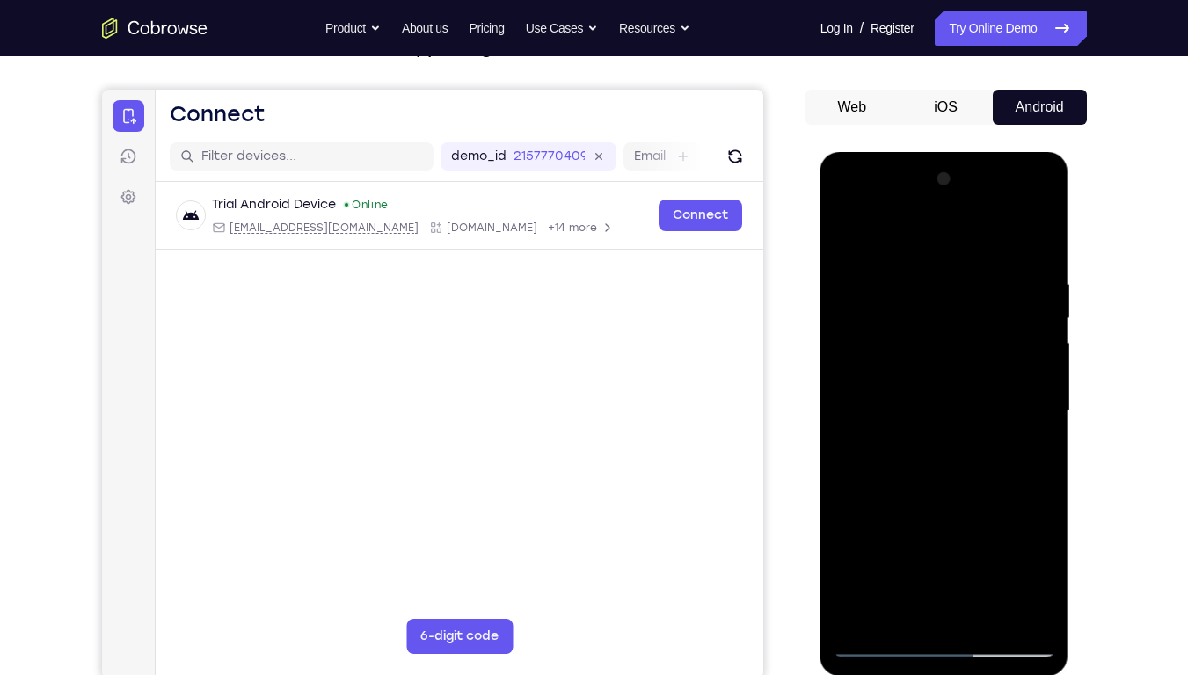
click at [936, 448] on div at bounding box center [944, 411] width 222 height 492
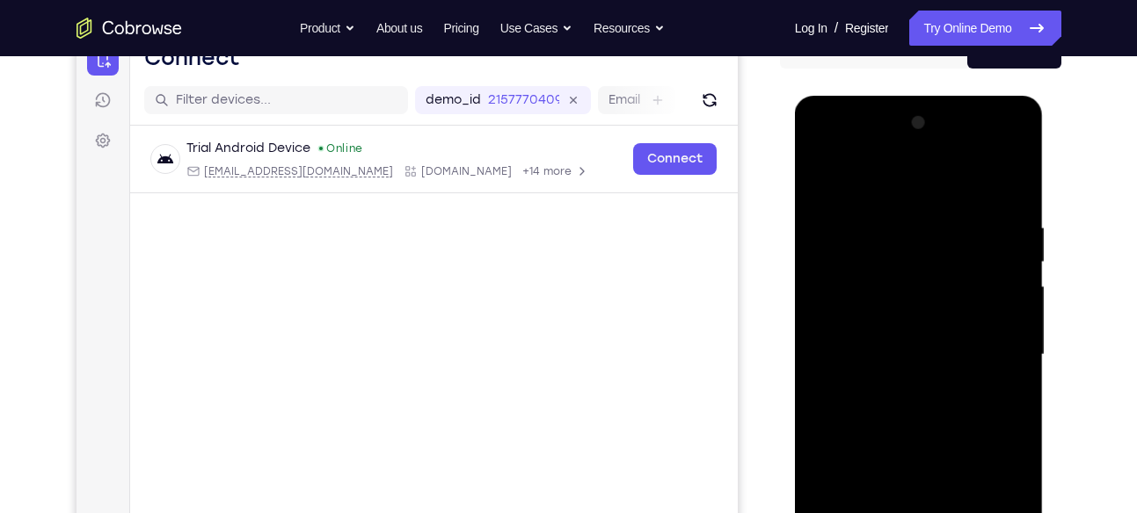
scroll to position [262, 0]
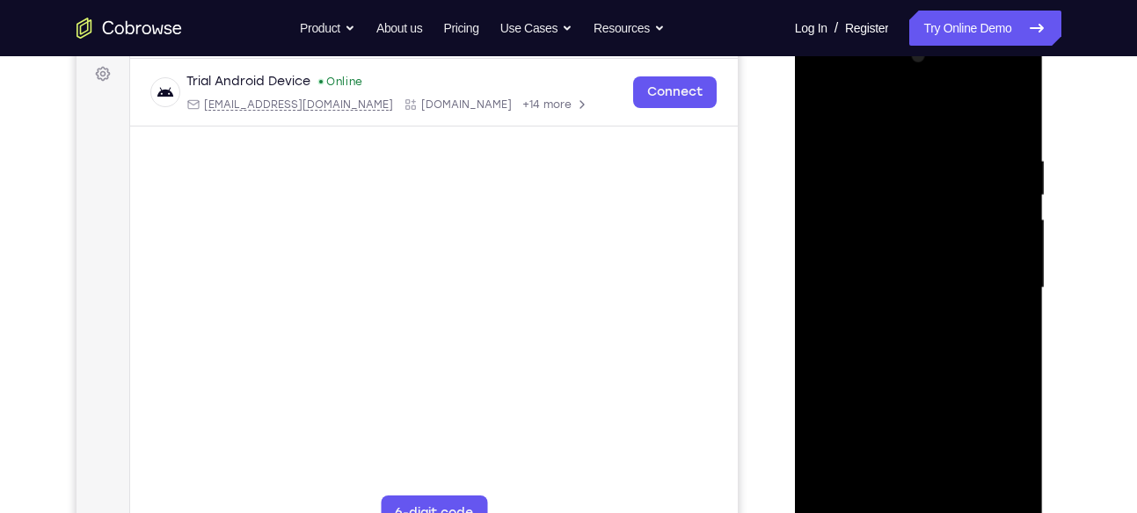
click at [913, 248] on div at bounding box center [919, 288] width 222 height 492
click at [871, 232] on div at bounding box center [919, 288] width 222 height 492
click at [930, 476] on div at bounding box center [919, 288] width 222 height 492
click at [917, 365] on div at bounding box center [919, 288] width 222 height 492
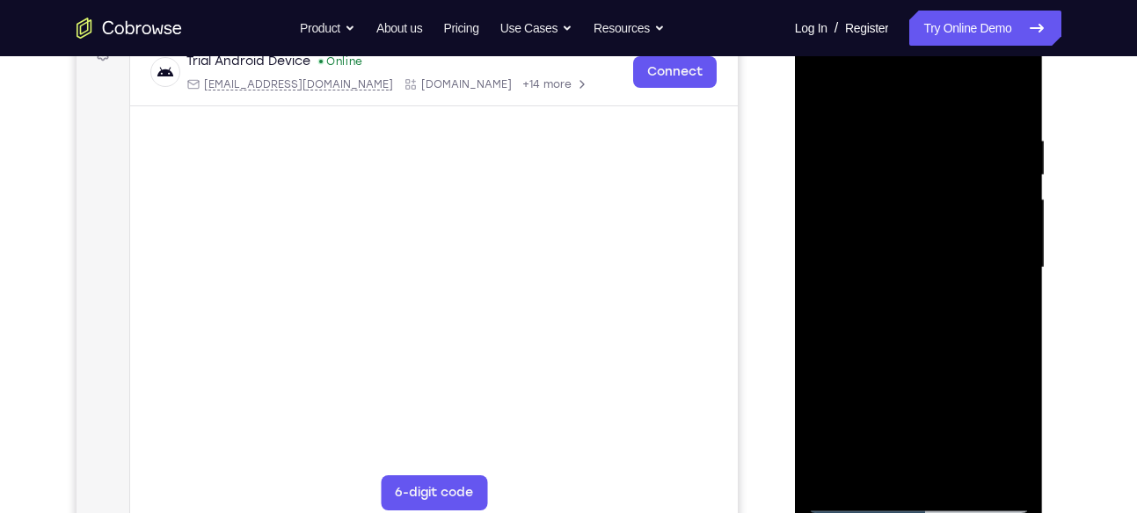
click at [866, 299] on div at bounding box center [919, 268] width 222 height 492
click at [973, 333] on div at bounding box center [919, 268] width 222 height 492
click at [860, 250] on div at bounding box center [919, 268] width 222 height 492
click at [829, 374] on div at bounding box center [919, 268] width 222 height 492
click at [841, 348] on div at bounding box center [919, 268] width 222 height 492
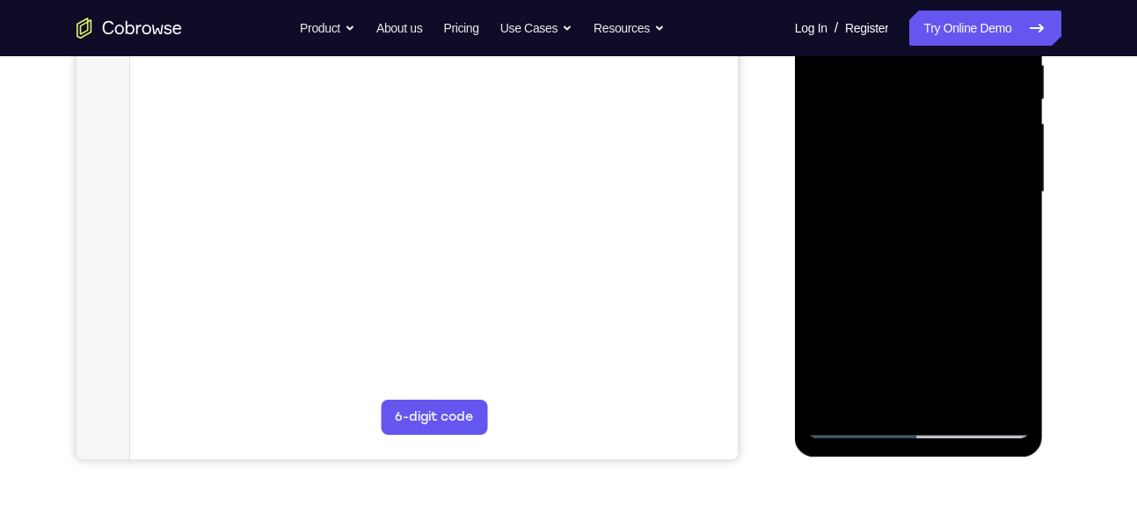
scroll to position [326, 0]
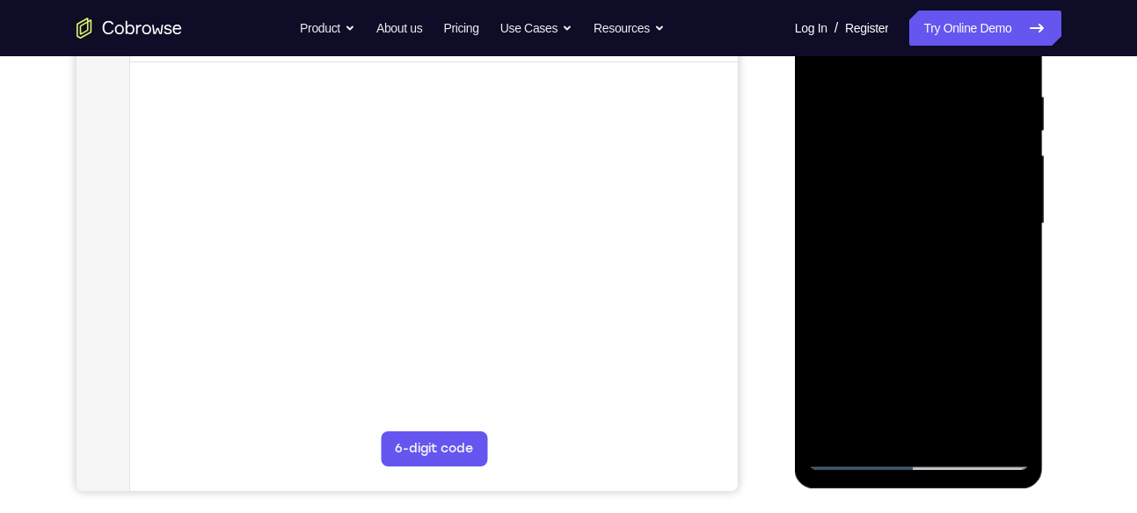
click at [912, 343] on div at bounding box center [919, 224] width 222 height 492
click at [1012, 94] on div at bounding box center [919, 224] width 222 height 492
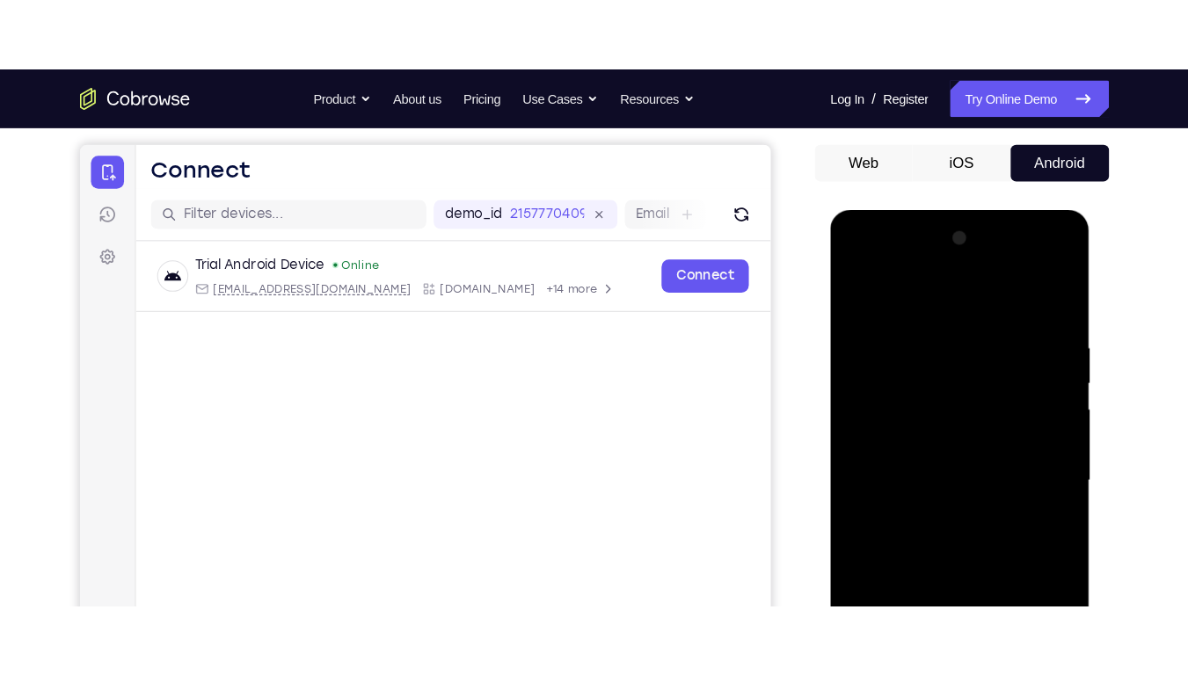
scroll to position [154, 0]
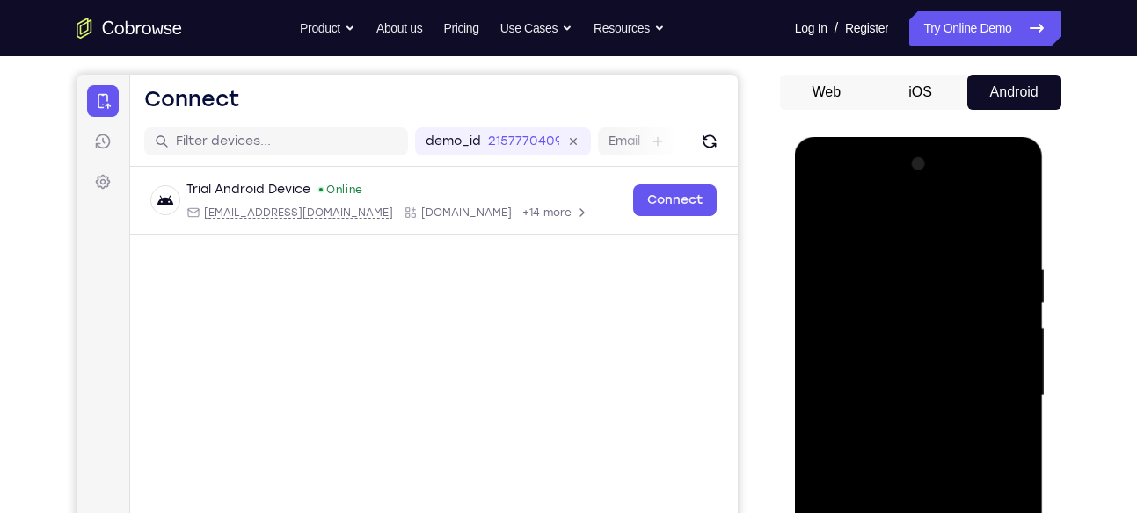
click at [992, 188] on div at bounding box center [919, 396] width 222 height 492
click at [909, 232] on div at bounding box center [919, 396] width 222 height 492
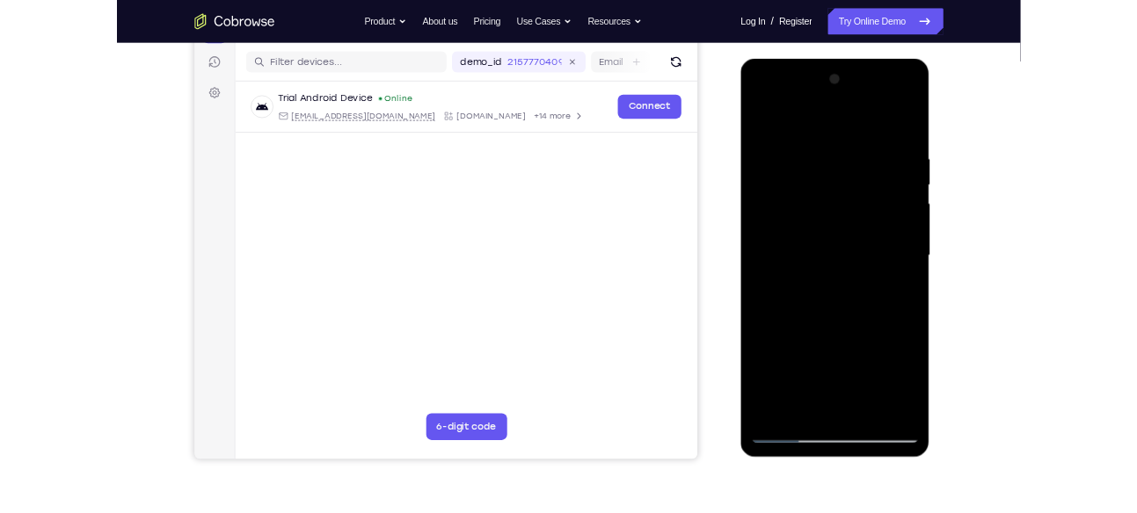
scroll to position [213, 0]
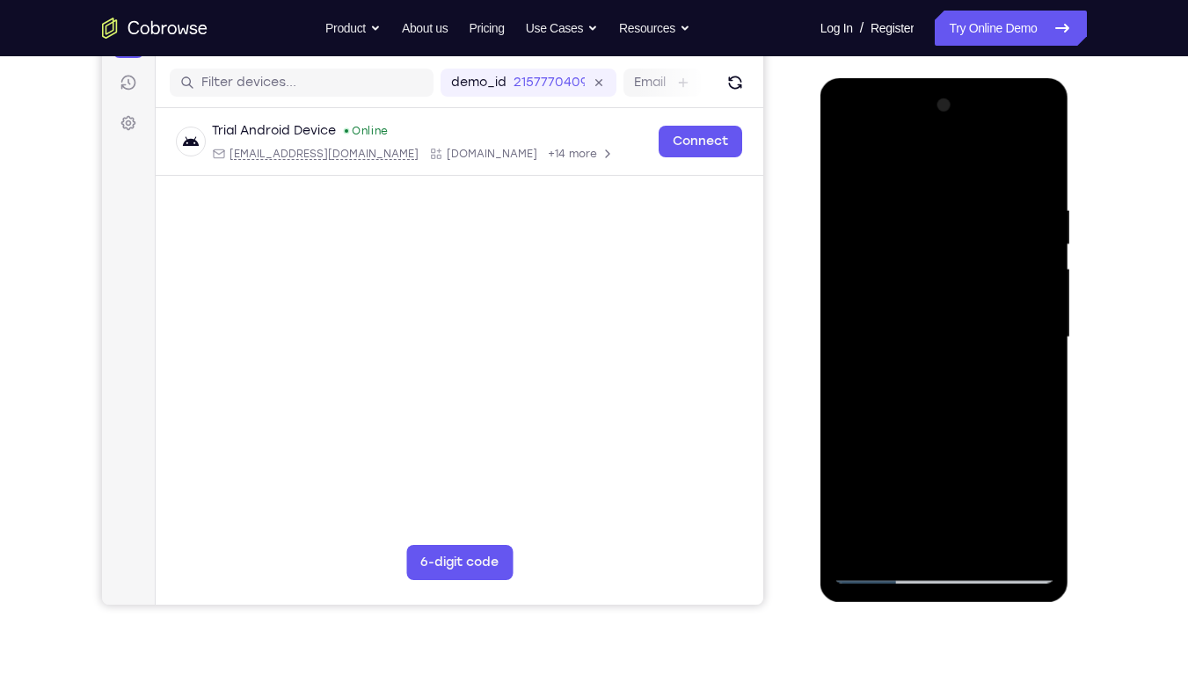
click at [832, 364] on div at bounding box center [944, 340] width 249 height 524
drag, startPoint x: 853, startPoint y: 361, endPoint x: 847, endPoint y: 209, distance: 152.2
click at [847, 209] on div at bounding box center [944, 337] width 222 height 492
click at [886, 512] on div at bounding box center [944, 337] width 222 height 492
click at [878, 512] on div at bounding box center [944, 337] width 222 height 492
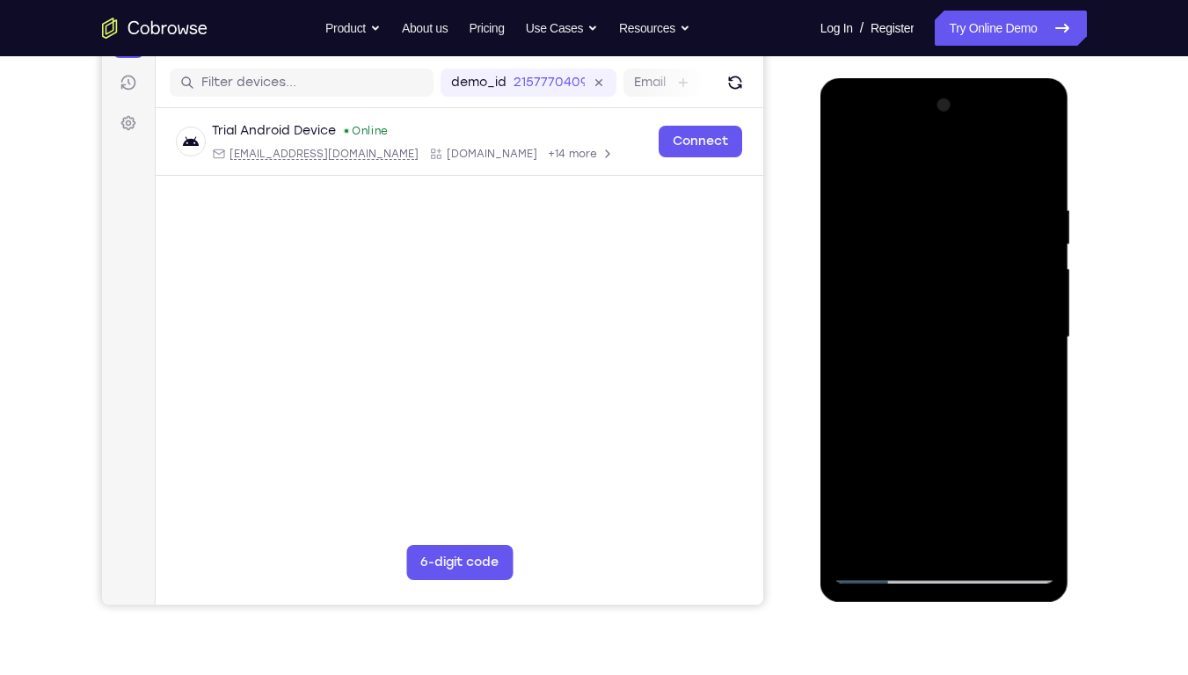
click at [908, 186] on div at bounding box center [944, 337] width 222 height 492
click at [972, 192] on div at bounding box center [944, 337] width 222 height 492
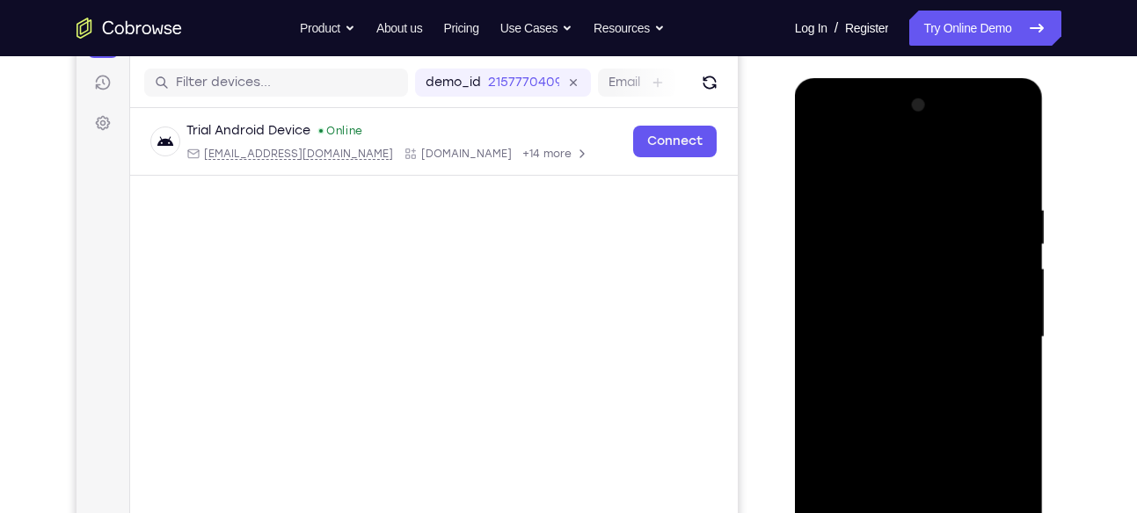
click at [834, 427] on div at bounding box center [919, 337] width 222 height 492
click at [828, 361] on div at bounding box center [919, 337] width 222 height 492
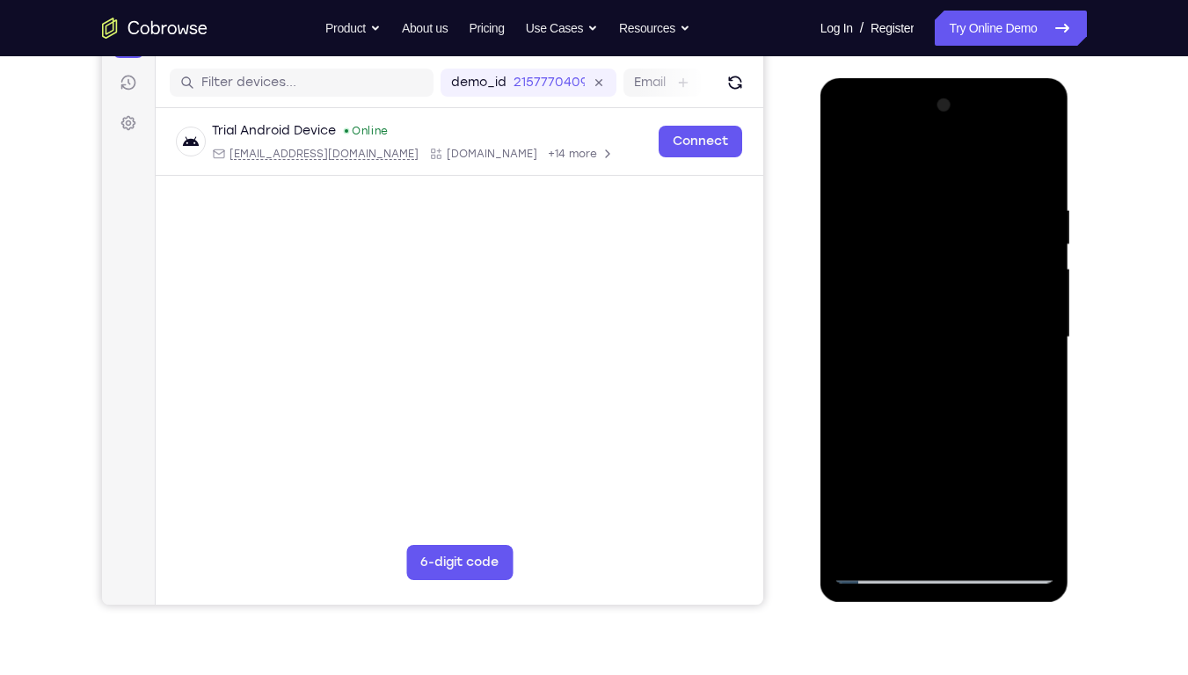
click at [844, 163] on div at bounding box center [944, 337] width 222 height 492
click at [879, 344] on div at bounding box center [944, 337] width 222 height 492
click at [877, 410] on div at bounding box center [944, 337] width 222 height 492
